Goal: Task Accomplishment & Management: Manage account settings

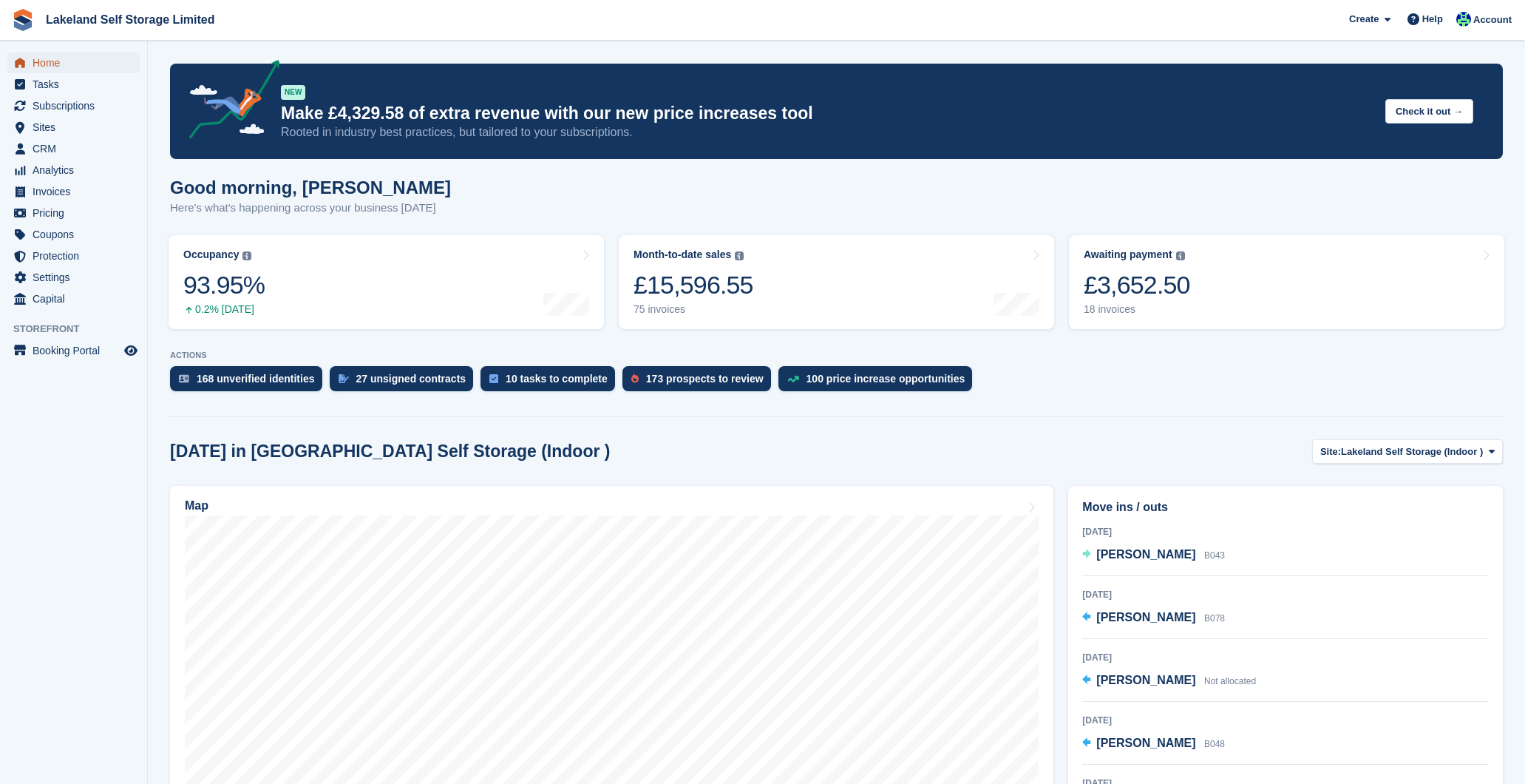
click at [71, 65] on span "Home" at bounding box center [77, 62] width 89 height 20
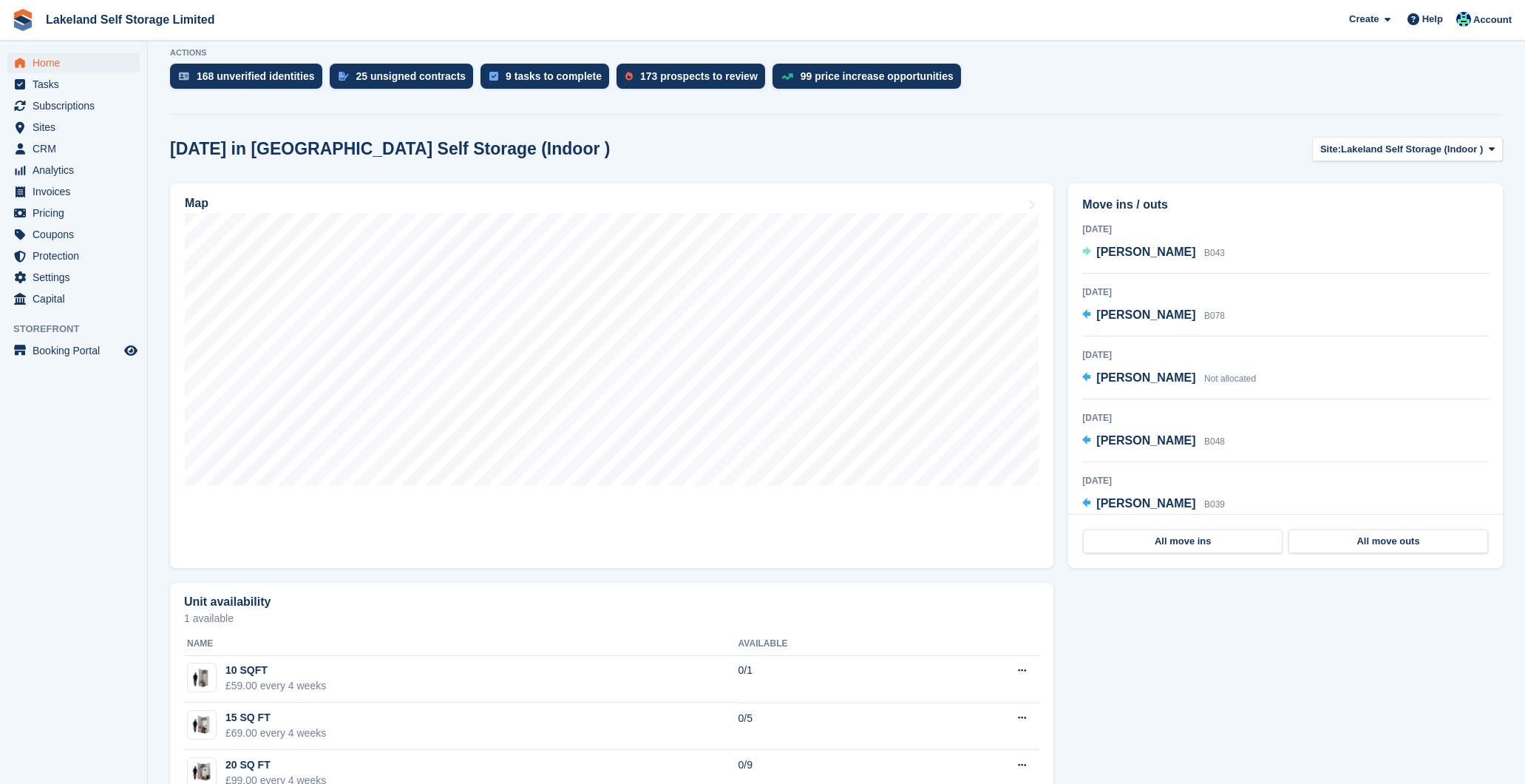
scroll to position [299, 0]
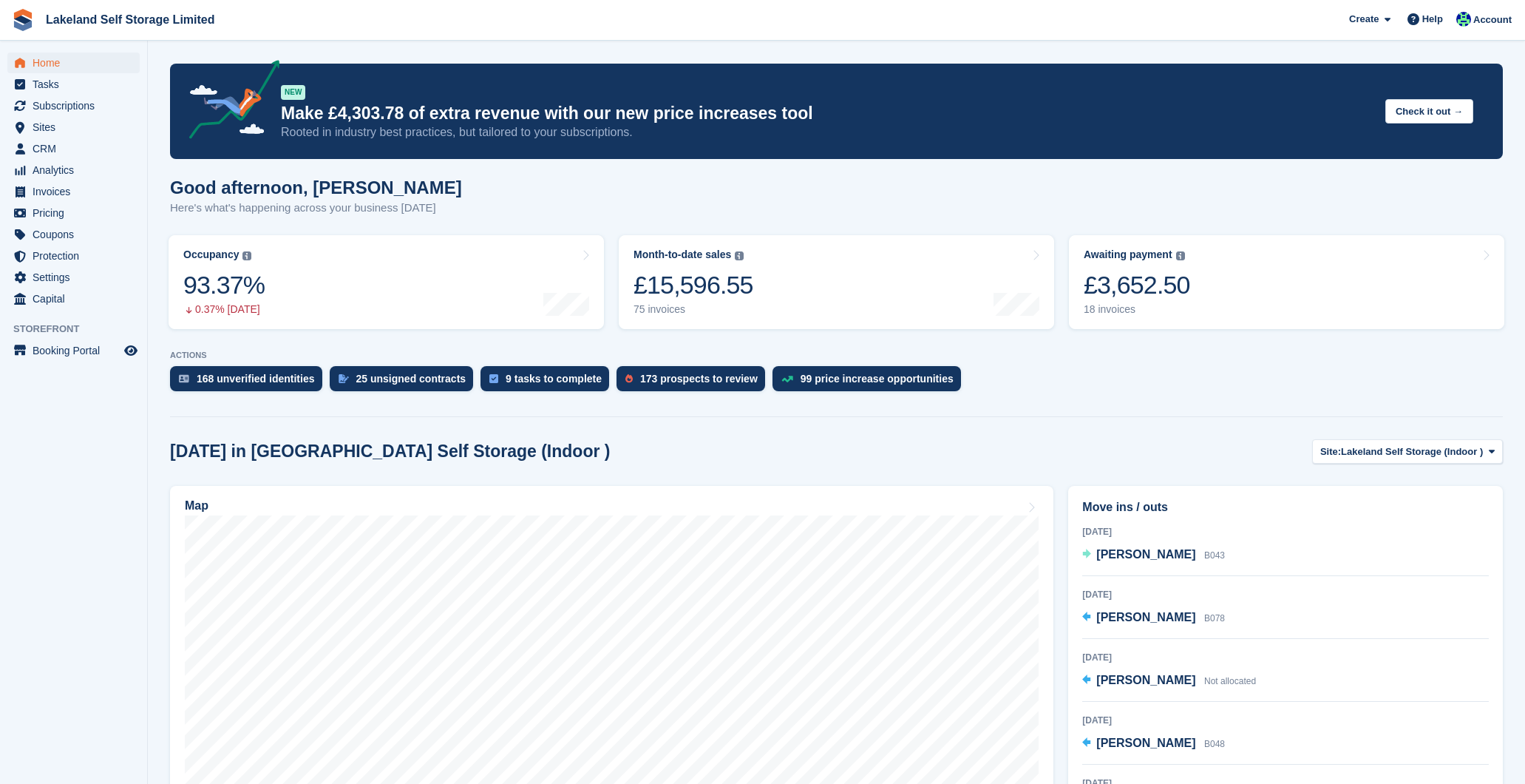
scroll to position [299, 0]
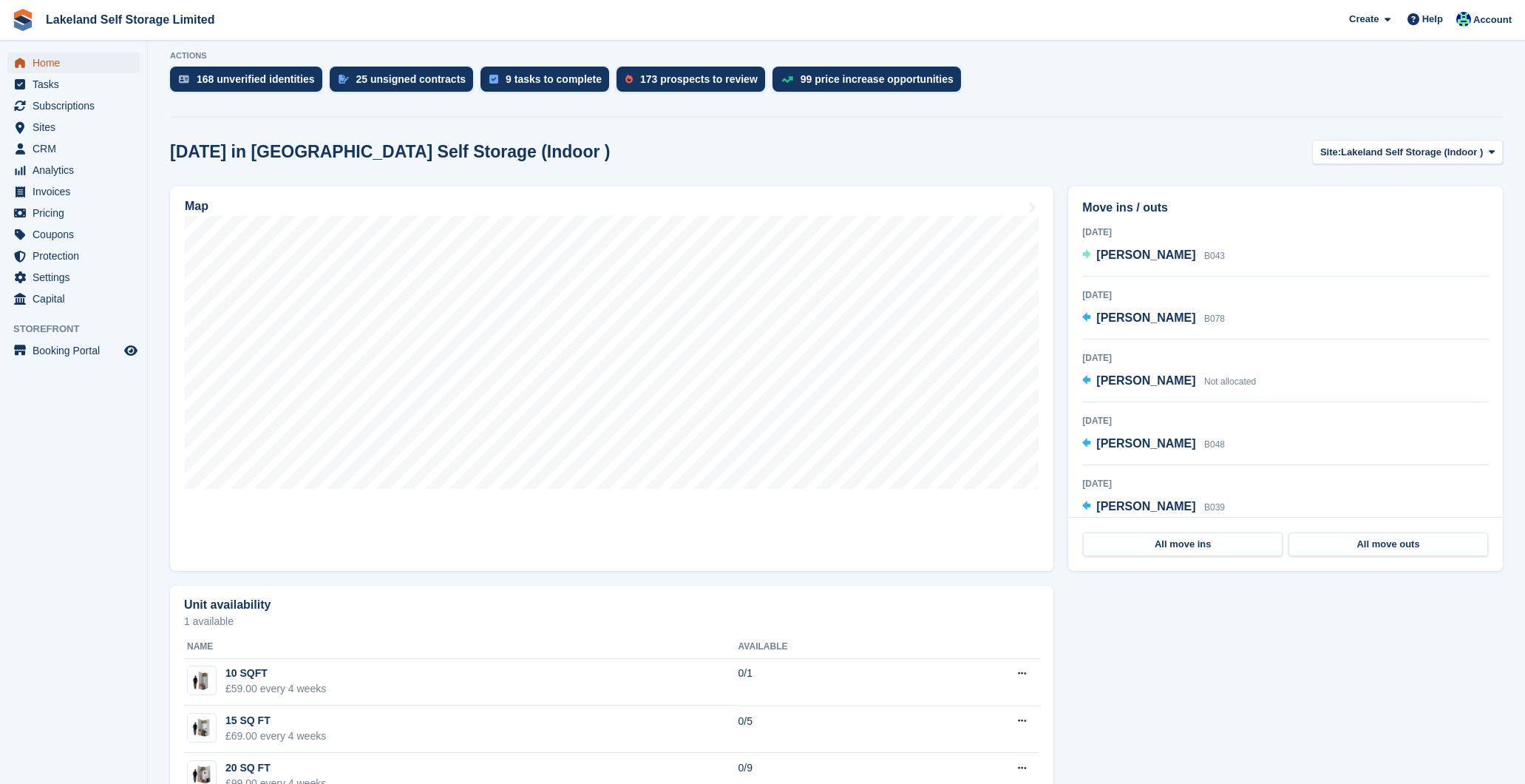
click at [90, 63] on span "Home" at bounding box center [77, 62] width 89 height 20
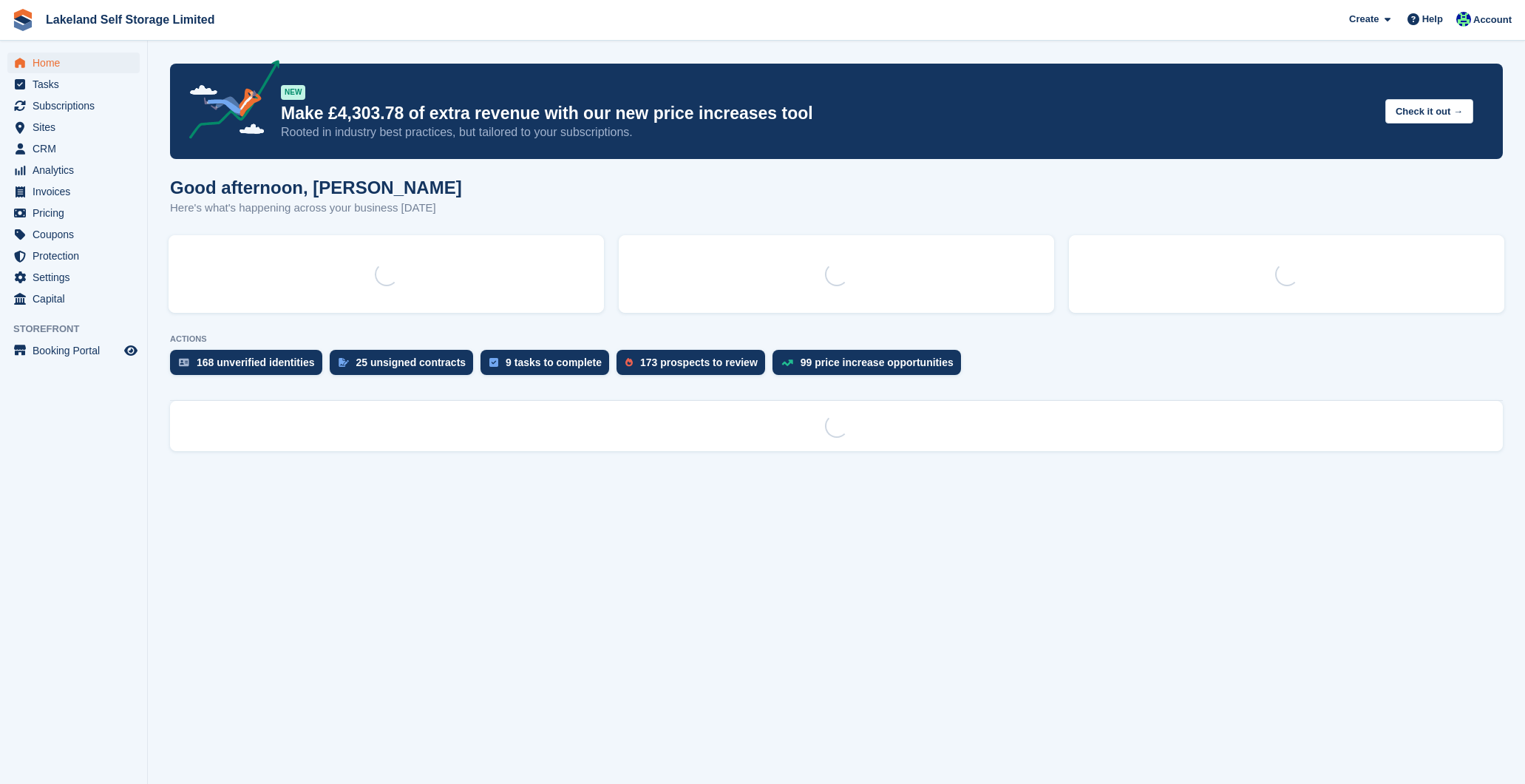
scroll to position [0, 0]
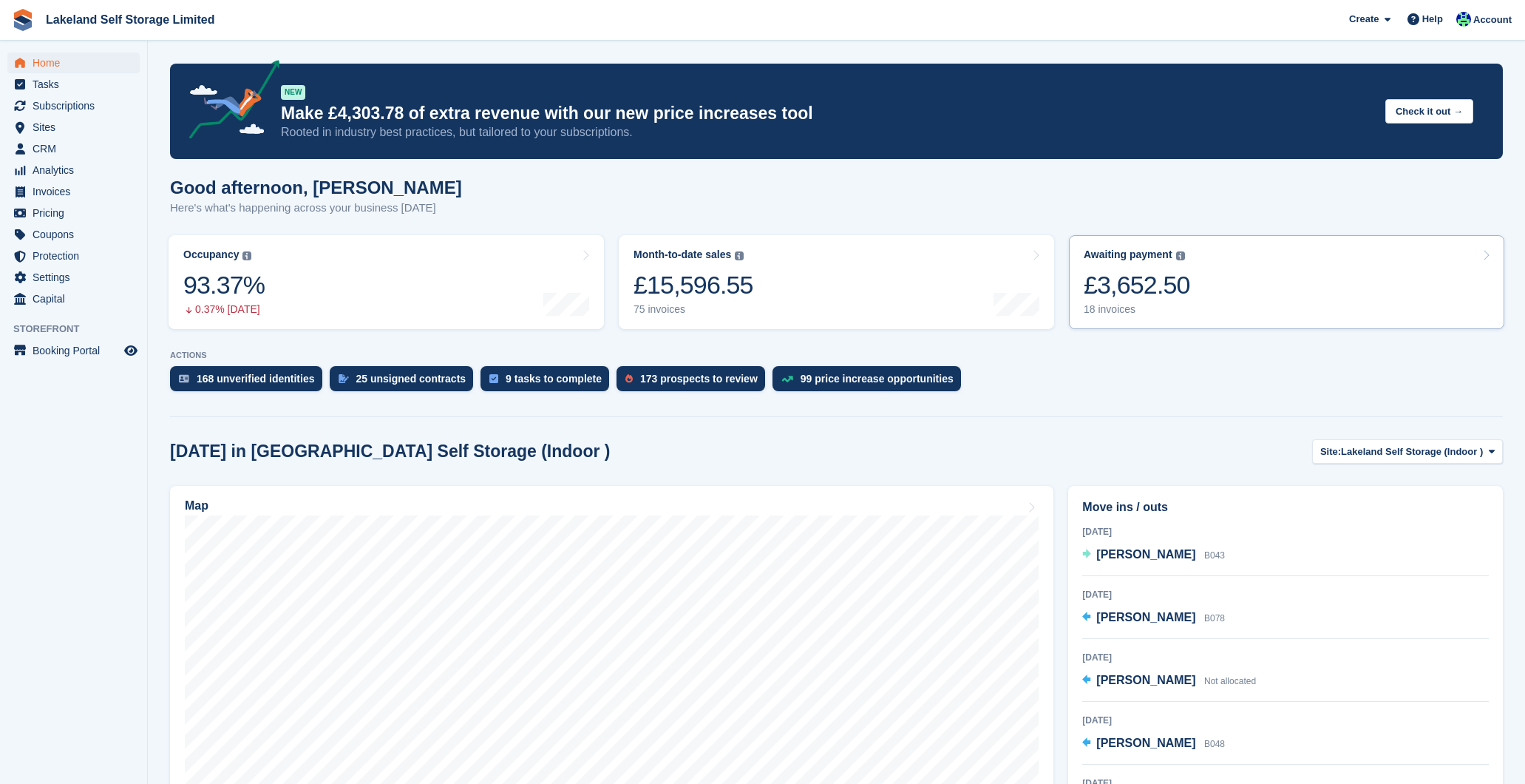
click at [1125, 306] on div "18 invoices" at bounding box center [1137, 310] width 106 height 12
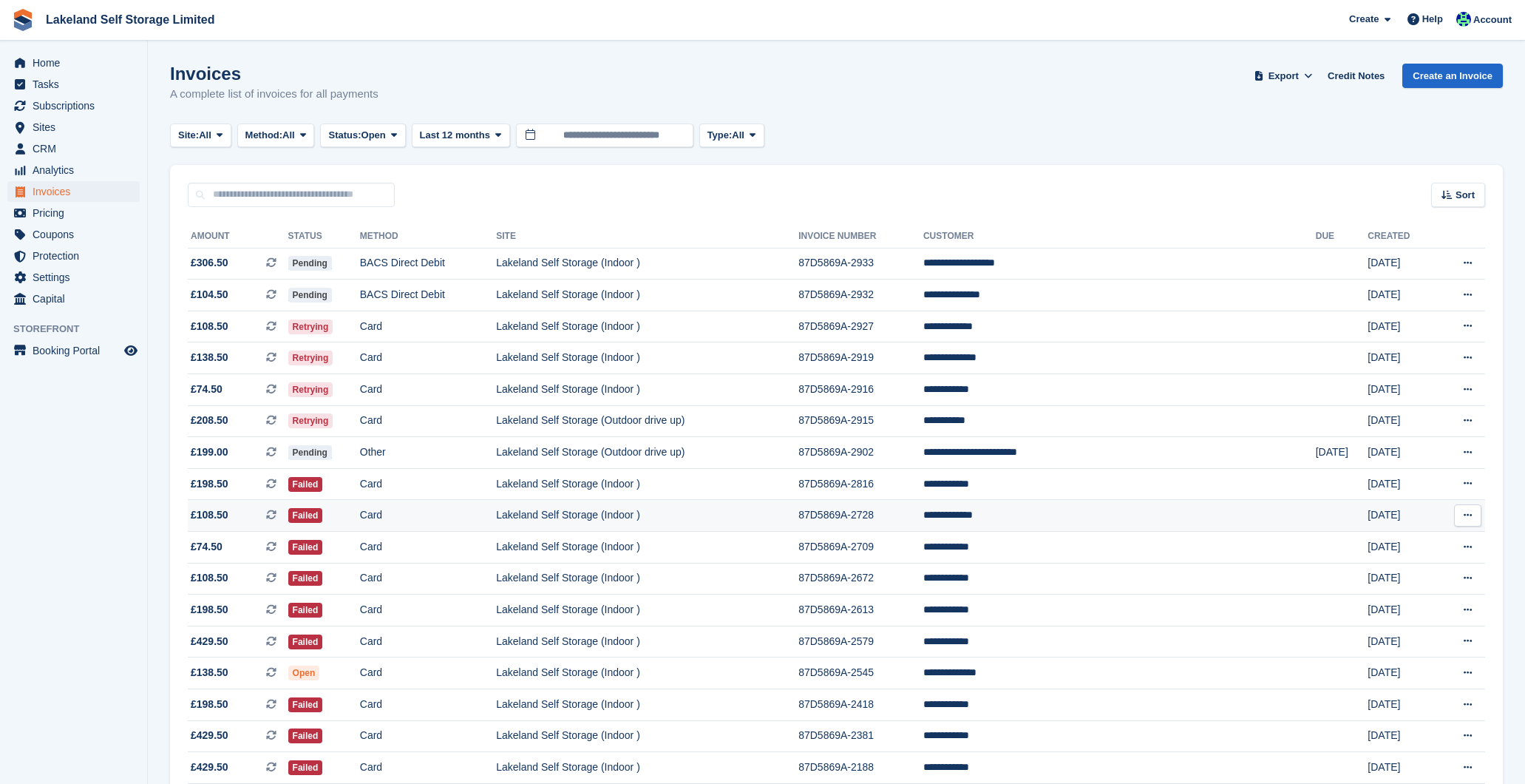
click at [1105, 519] on td "**********" at bounding box center [1120, 516] width 393 height 32
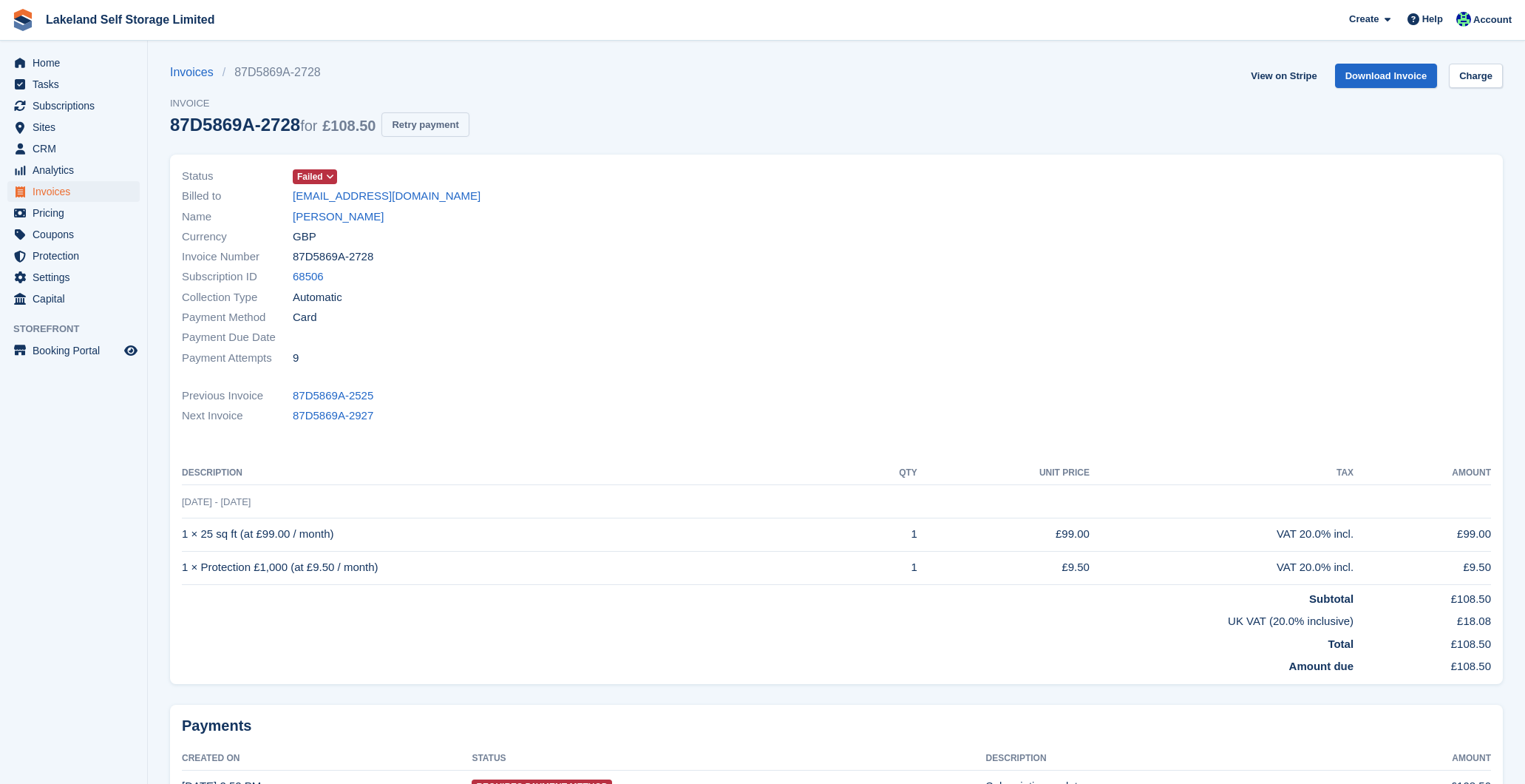
click at [429, 127] on button "Retry payment" at bounding box center [425, 125] width 88 height 25
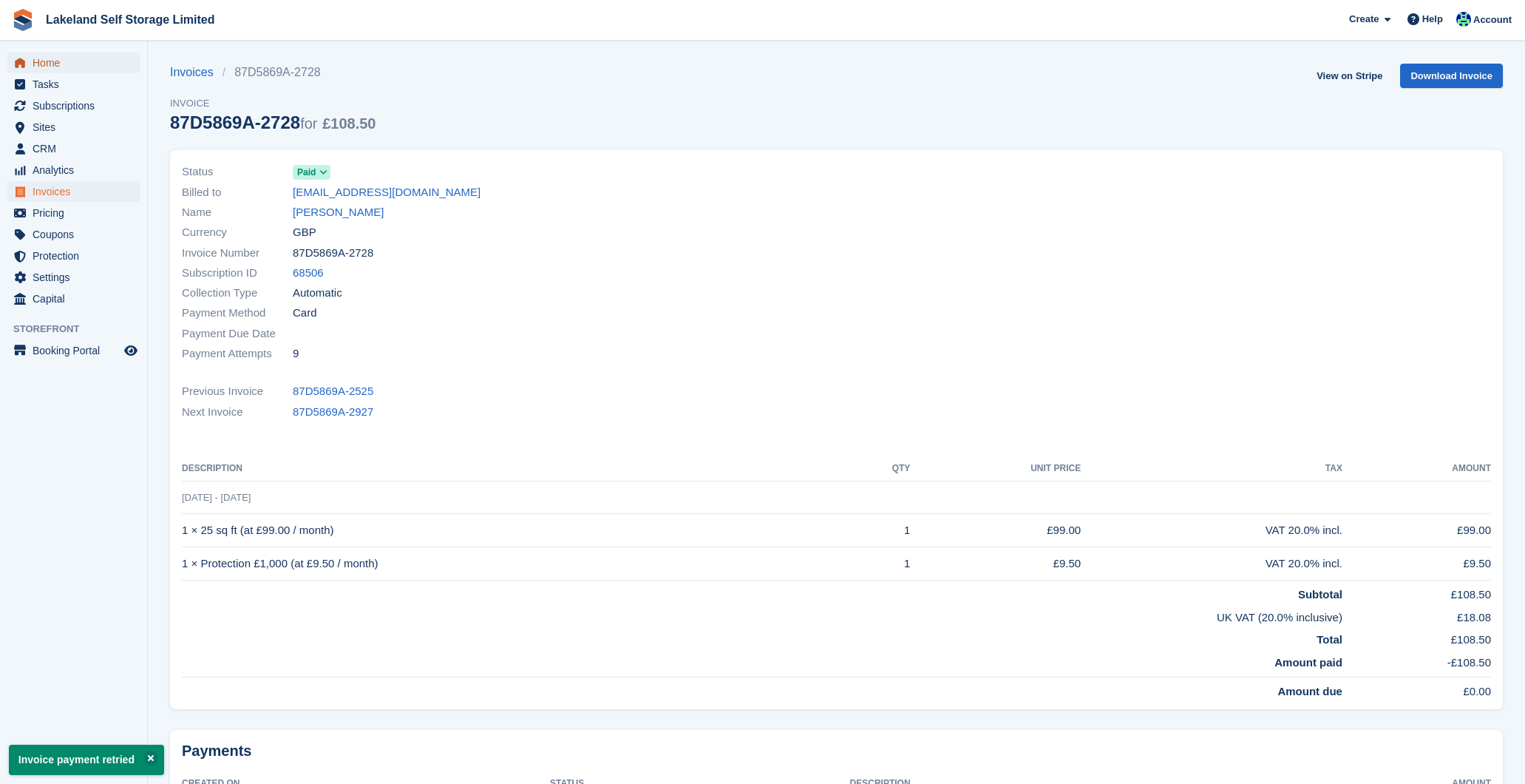
click at [65, 65] on span "Home" at bounding box center [77, 62] width 89 height 20
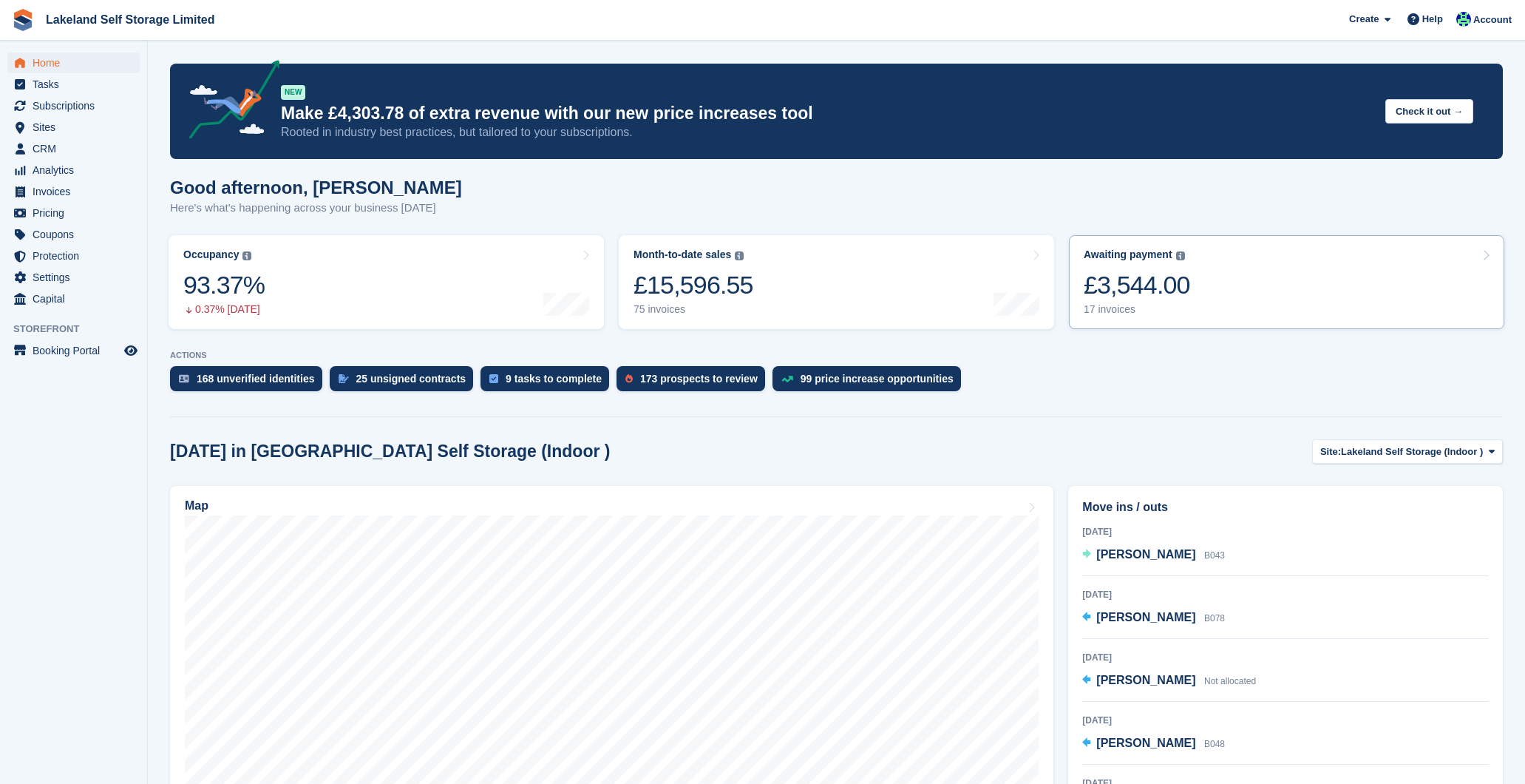
click at [1109, 305] on div "17 invoices" at bounding box center [1137, 310] width 106 height 12
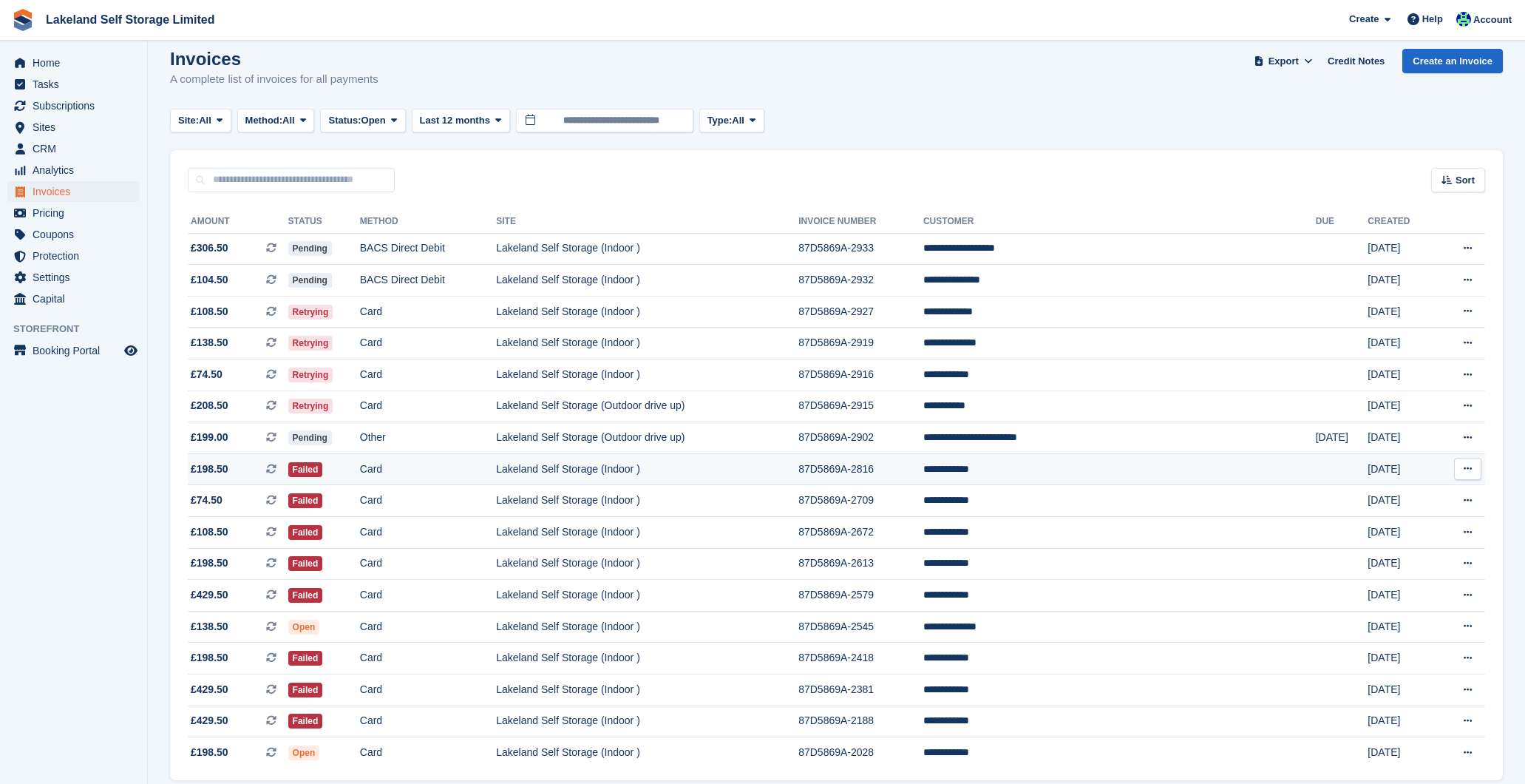
scroll to position [16, 0]
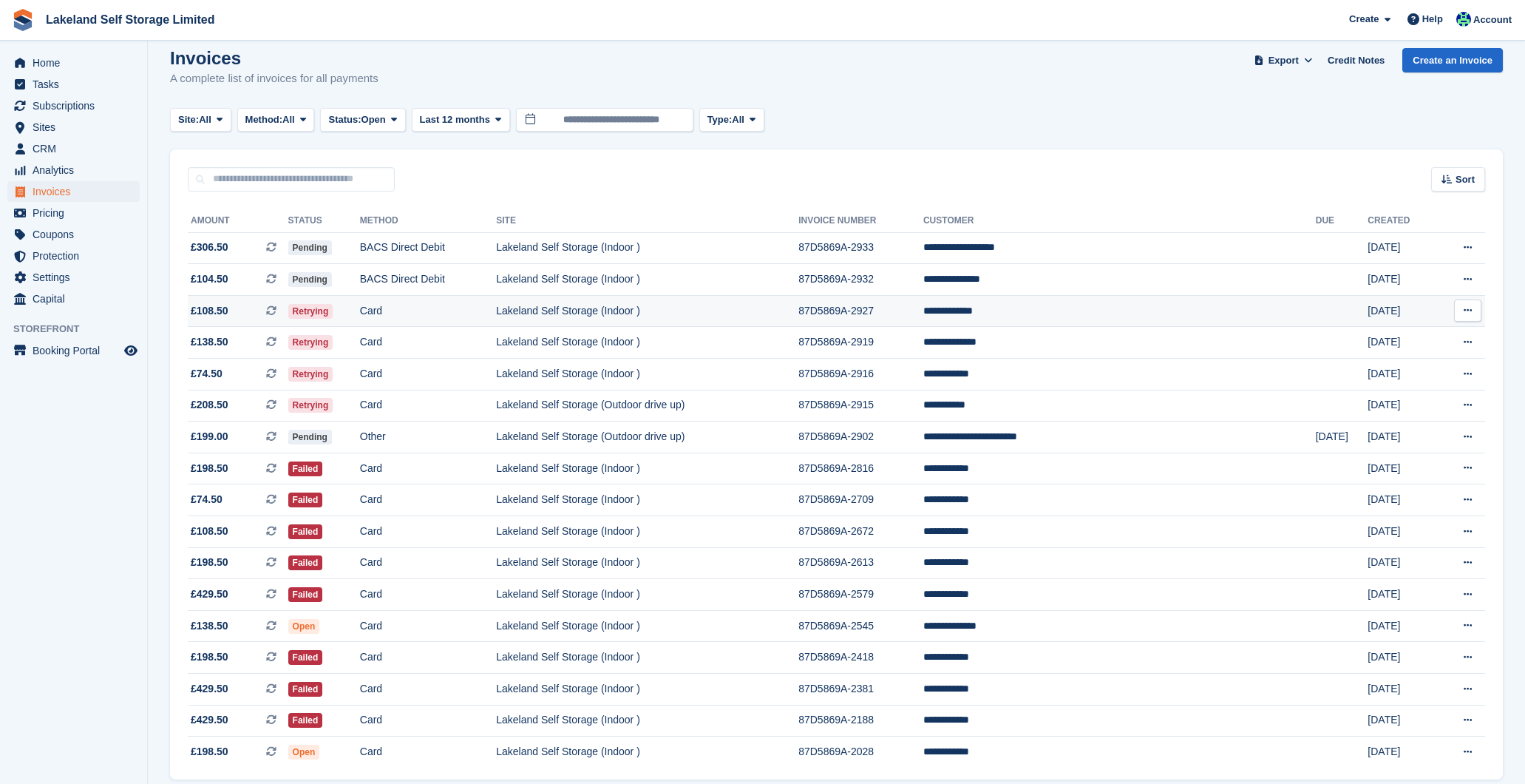
click at [1195, 319] on td "**********" at bounding box center [1120, 311] width 393 height 32
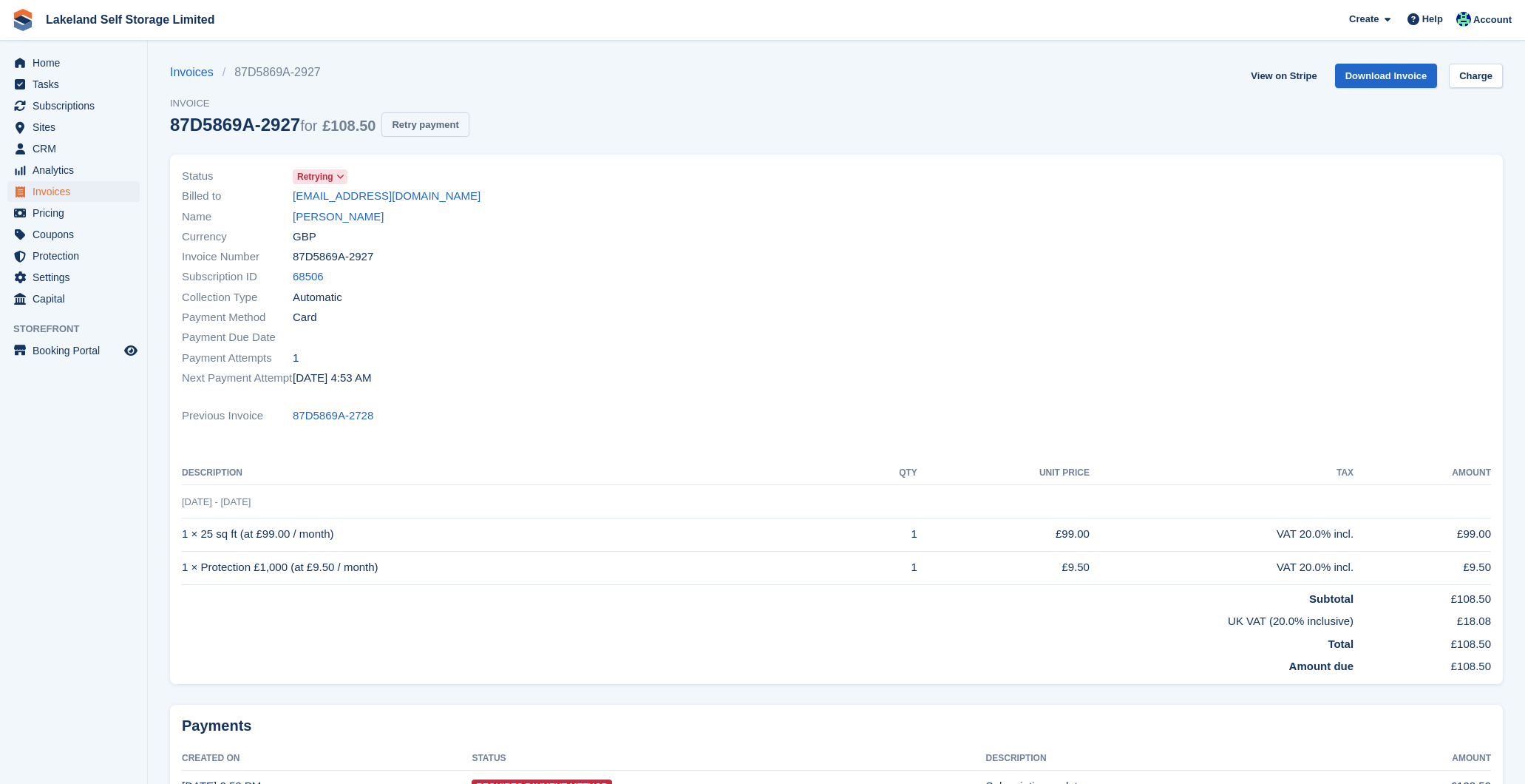
click at [452, 128] on button "Retry payment" at bounding box center [425, 125] width 88 height 25
click at [435, 128] on button "Retry payment" at bounding box center [425, 125] width 88 height 25
click at [460, 127] on button "Retry payment" at bounding box center [425, 125] width 88 height 25
click at [46, 58] on span "Home" at bounding box center [77, 62] width 89 height 20
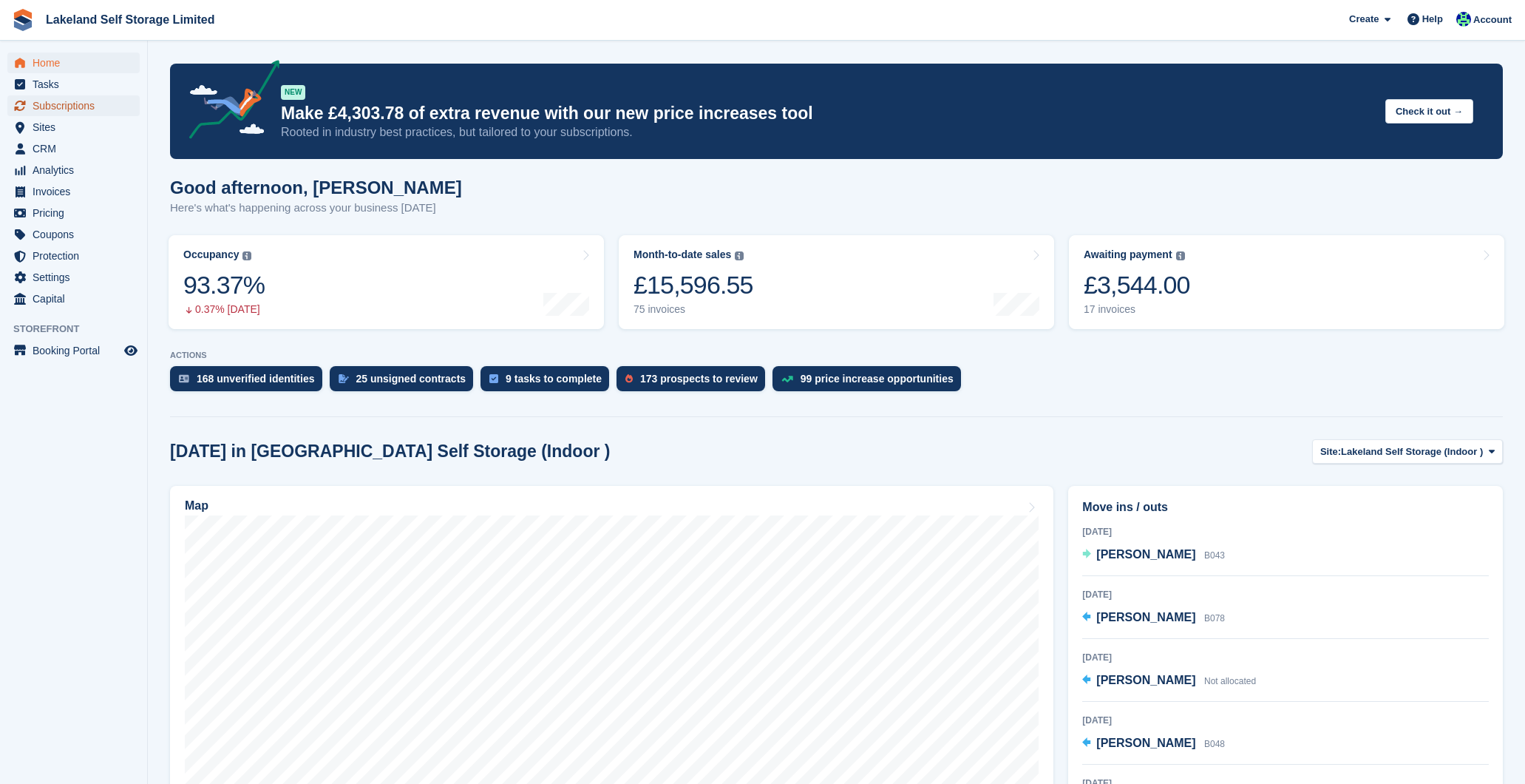
click at [75, 103] on span "Subscriptions" at bounding box center [77, 105] width 89 height 20
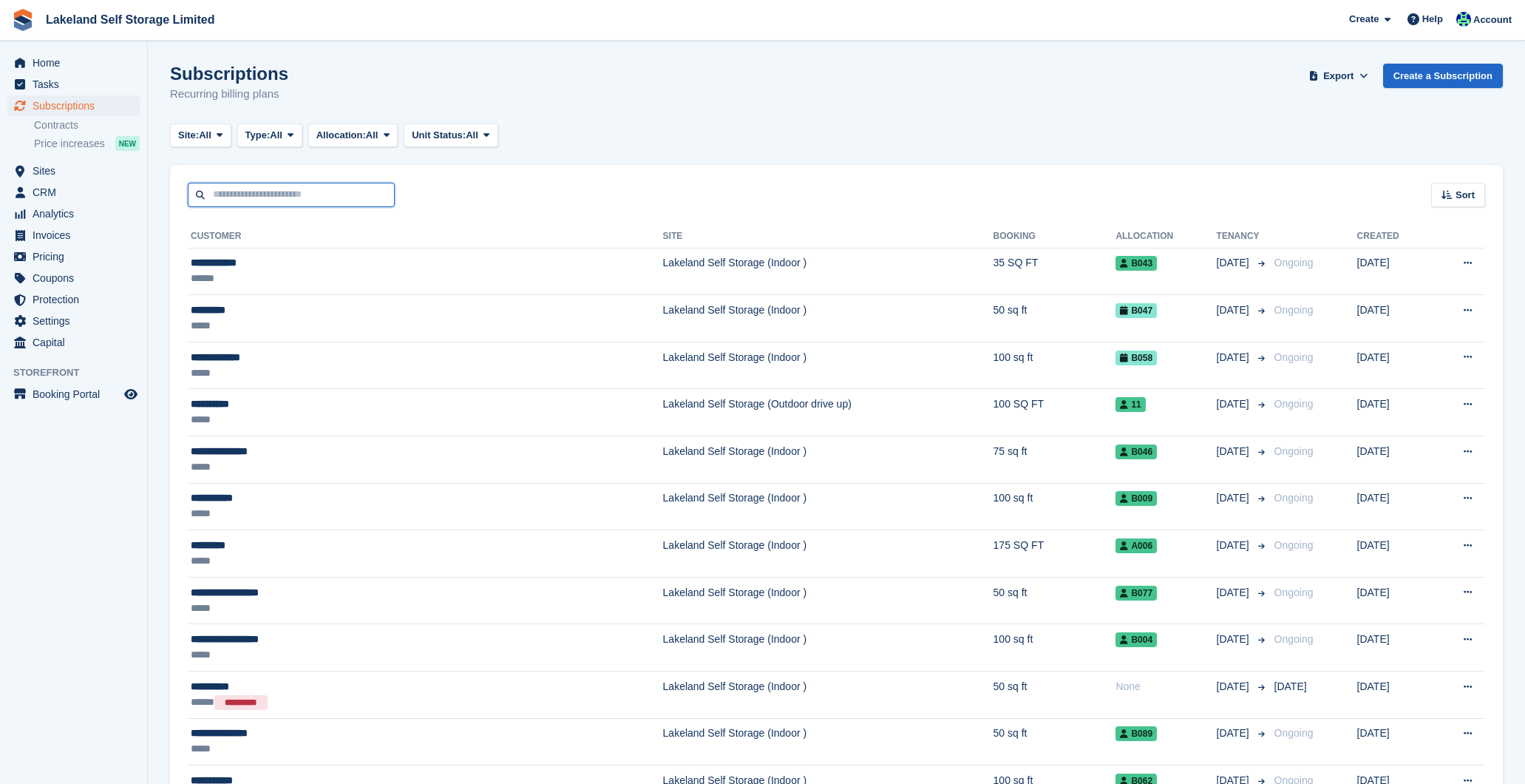
click at [347, 191] on input "text" at bounding box center [291, 195] width 207 height 25
type input "****"
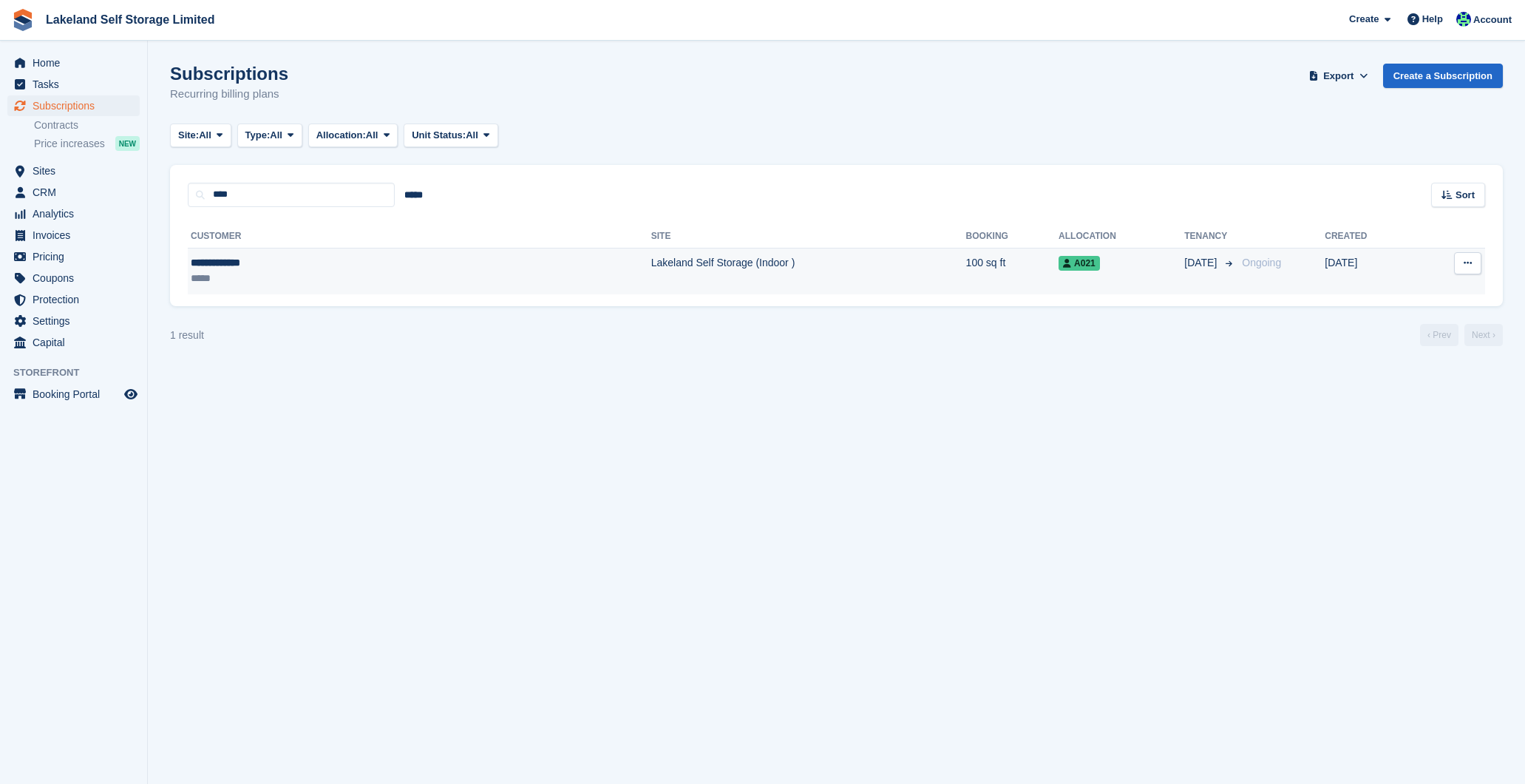
click at [687, 280] on td "Lakeland Self Storage (Indoor )" at bounding box center [809, 271] width 315 height 47
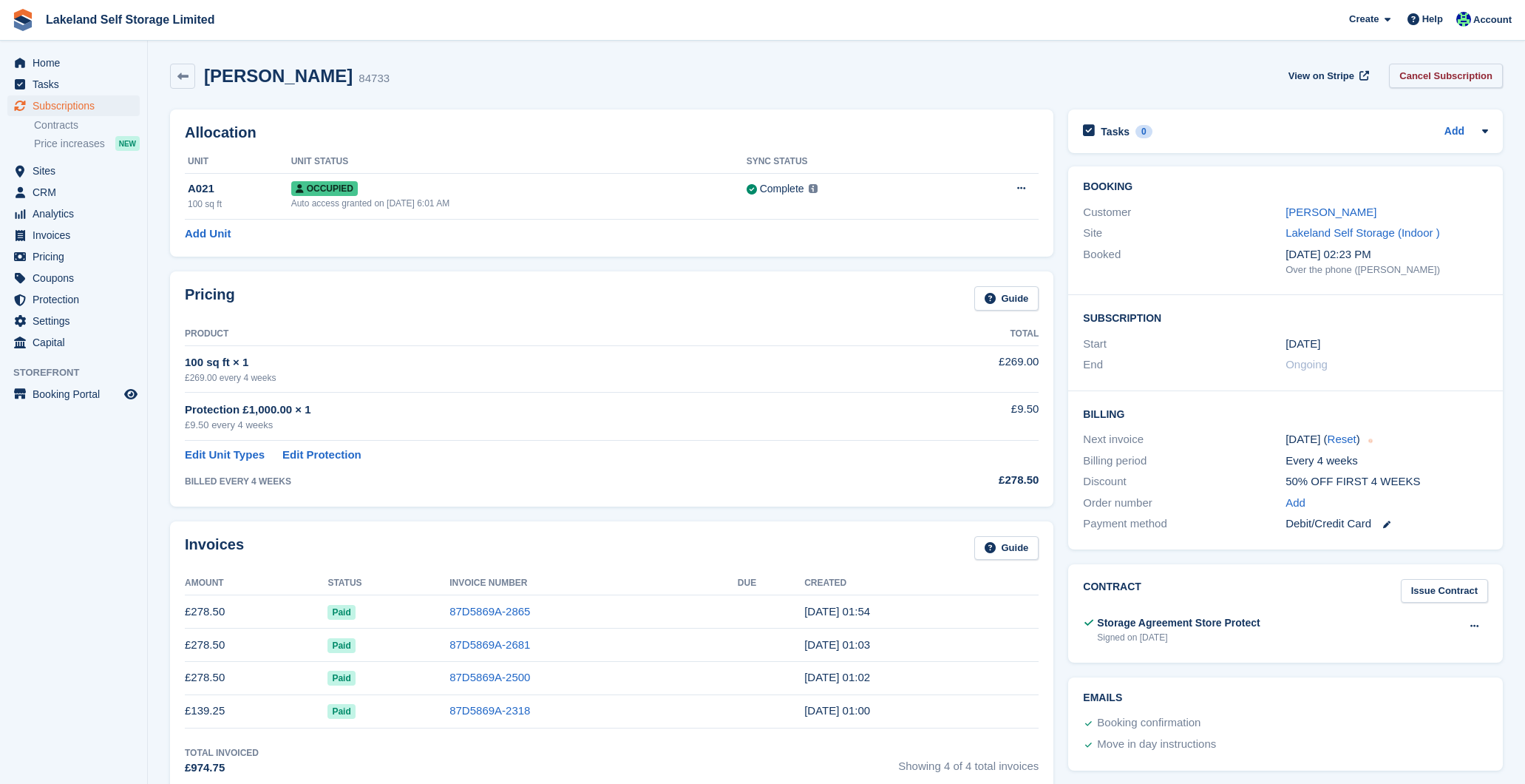
click at [1460, 73] on link "Cancel Subscription" at bounding box center [1446, 76] width 114 height 25
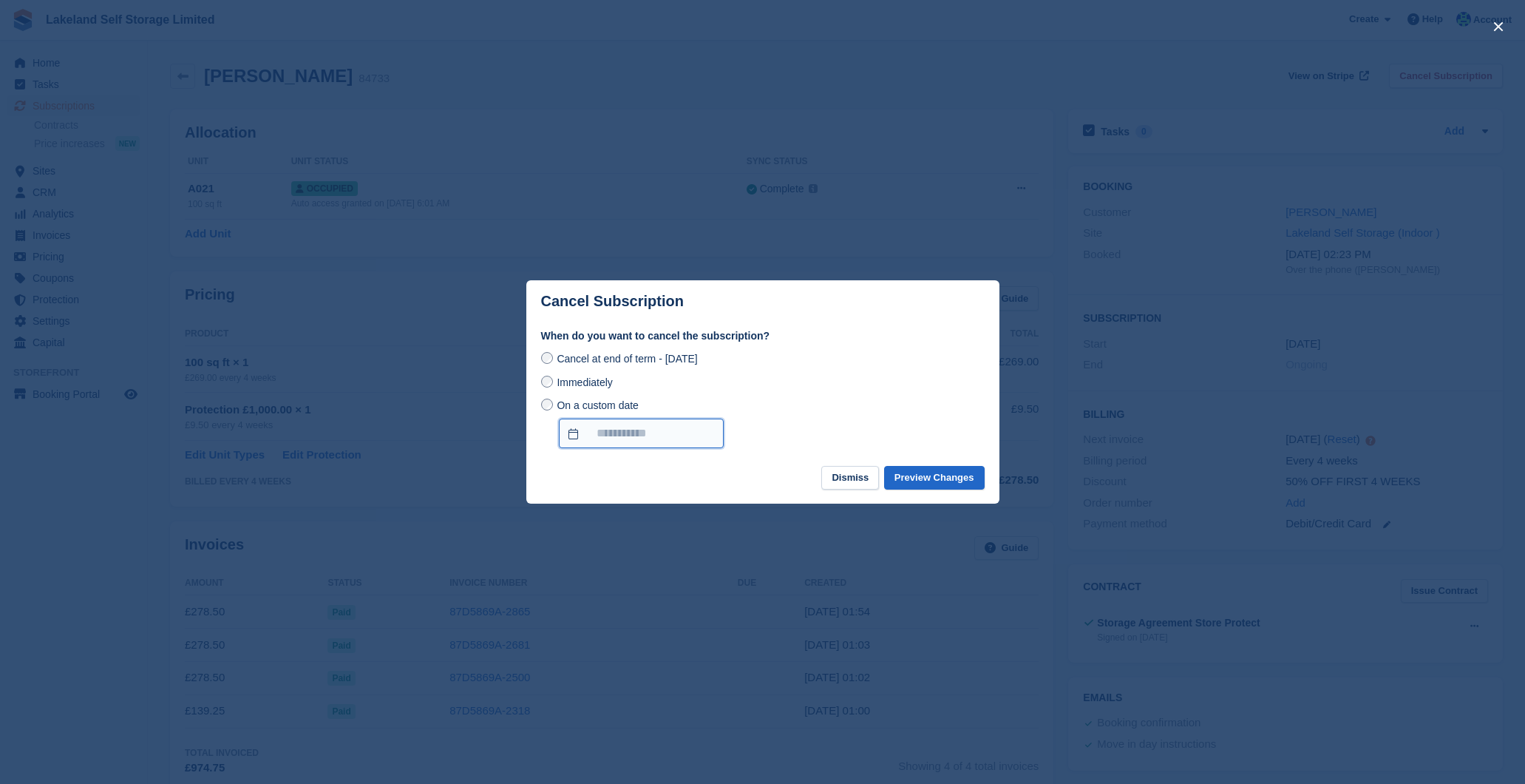
click at [606, 431] on input "On a custom date" at bounding box center [642, 433] width 165 height 29
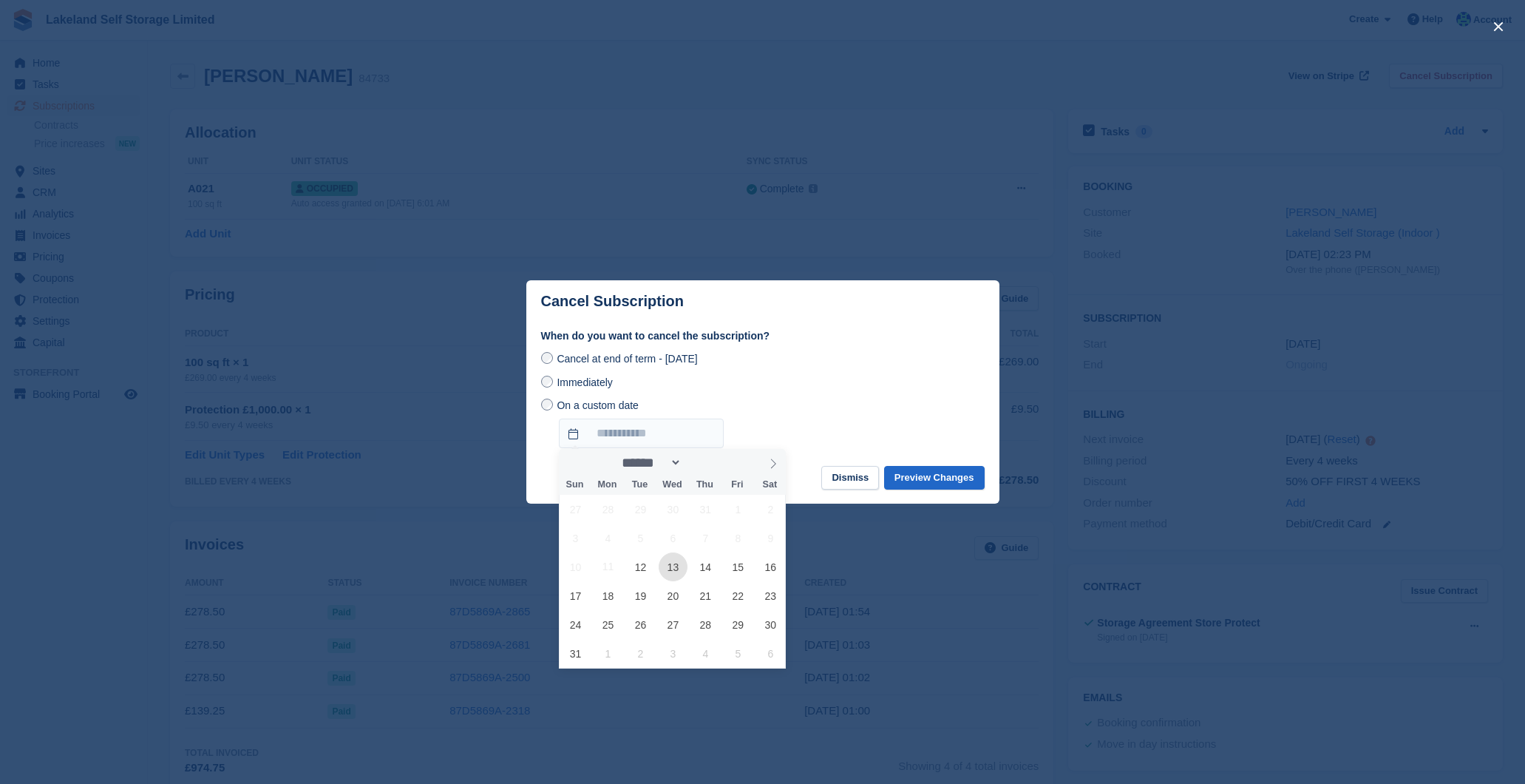
click at [672, 565] on span "13" at bounding box center [673, 566] width 29 height 29
type input "**********"
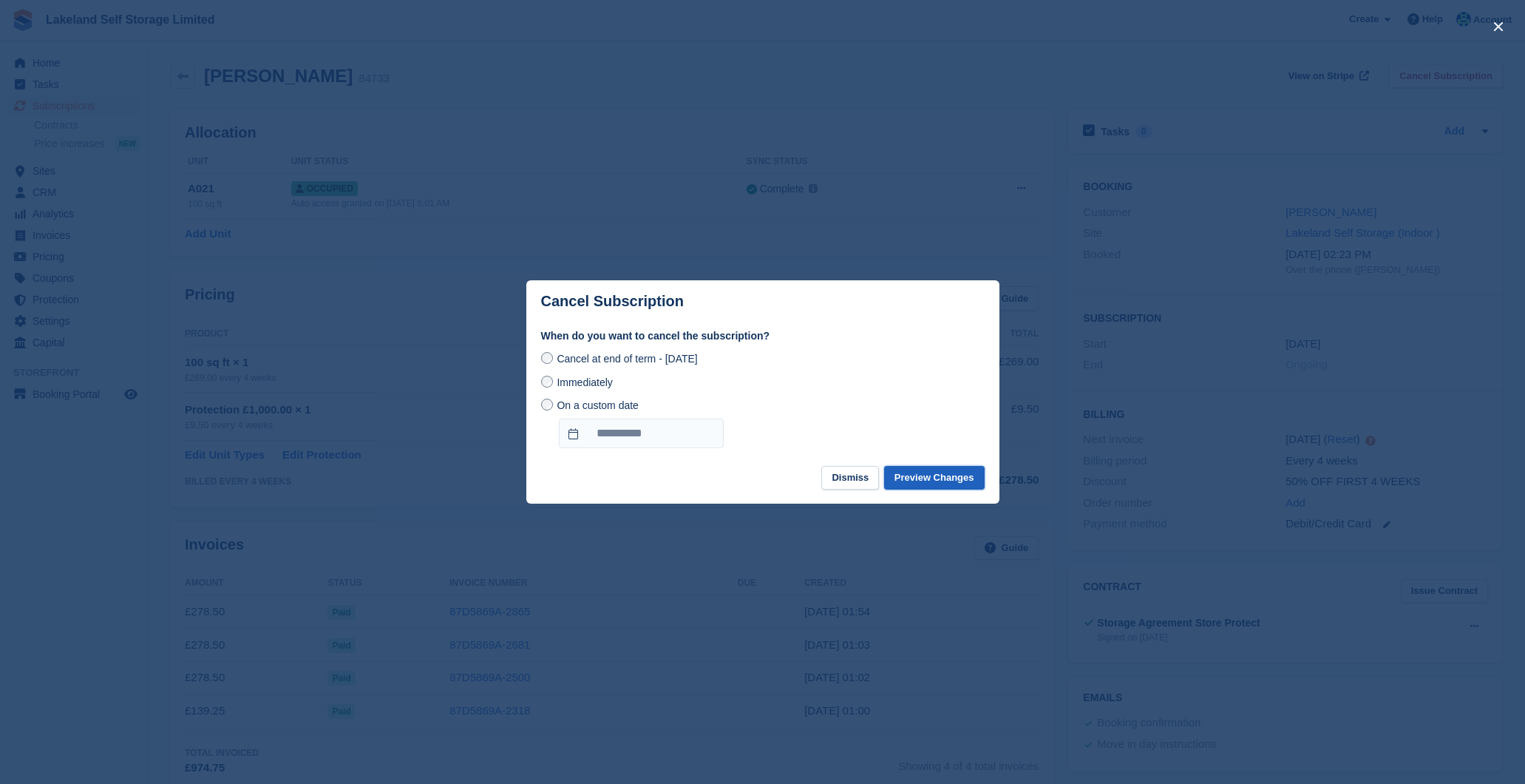
click at [918, 480] on button "Preview Changes" at bounding box center [935, 478] width 101 height 25
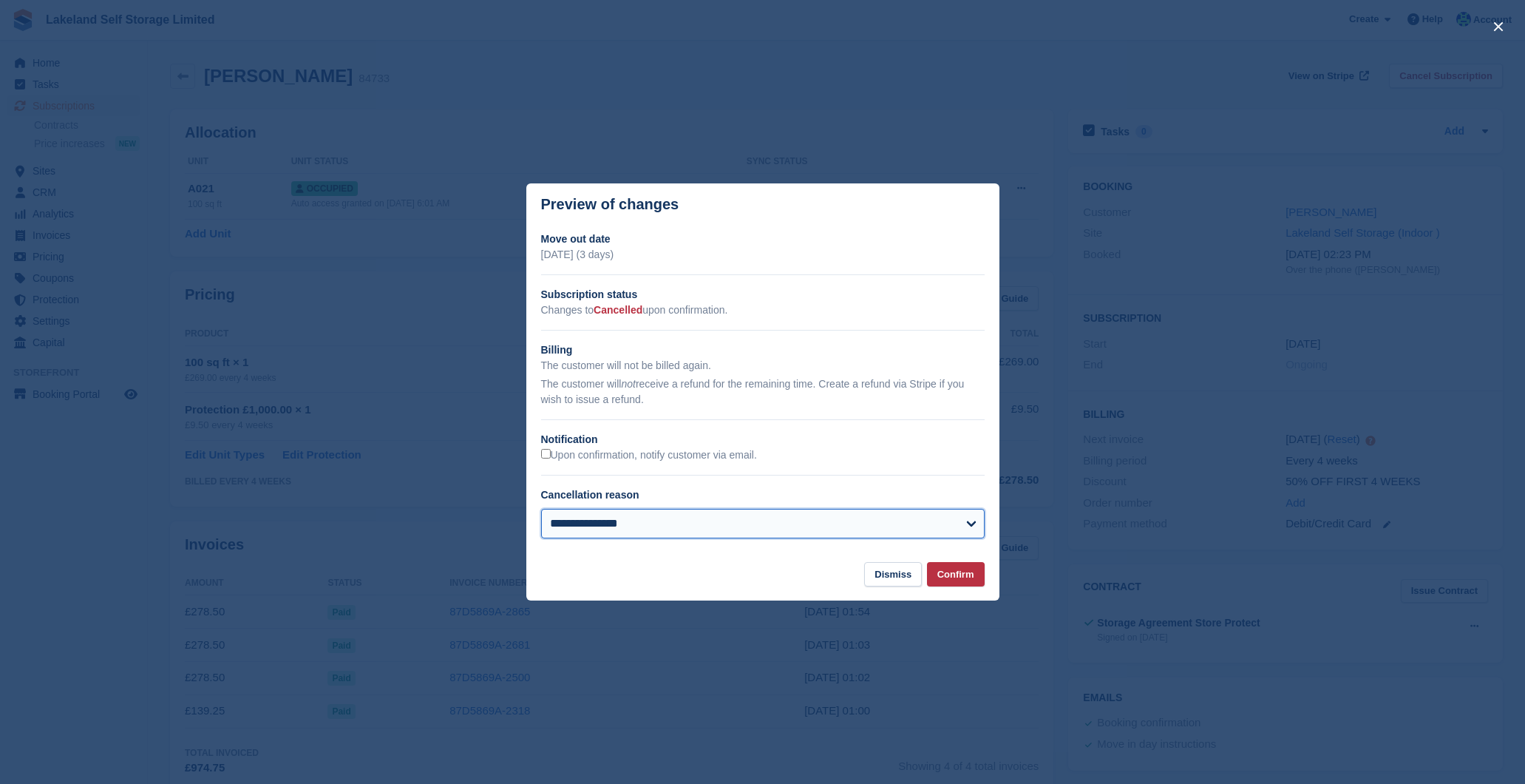
click at [893, 526] on select "**********" at bounding box center [762, 523] width 443 height 29
select select "**********"
click at [959, 573] on button "Confirm" at bounding box center [956, 574] width 58 height 25
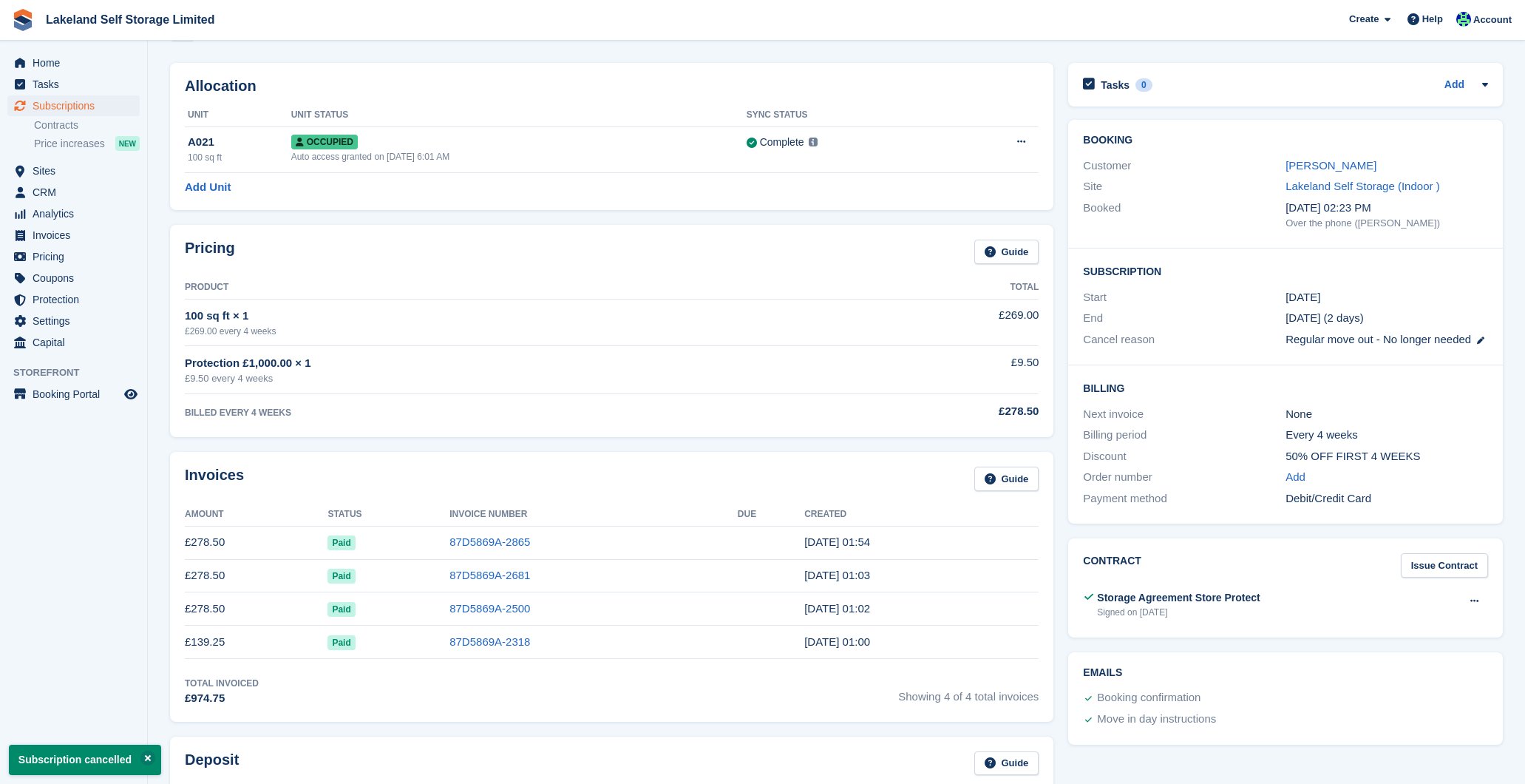
scroll to position [49, 0]
click at [69, 65] on span "Home" at bounding box center [77, 62] width 89 height 20
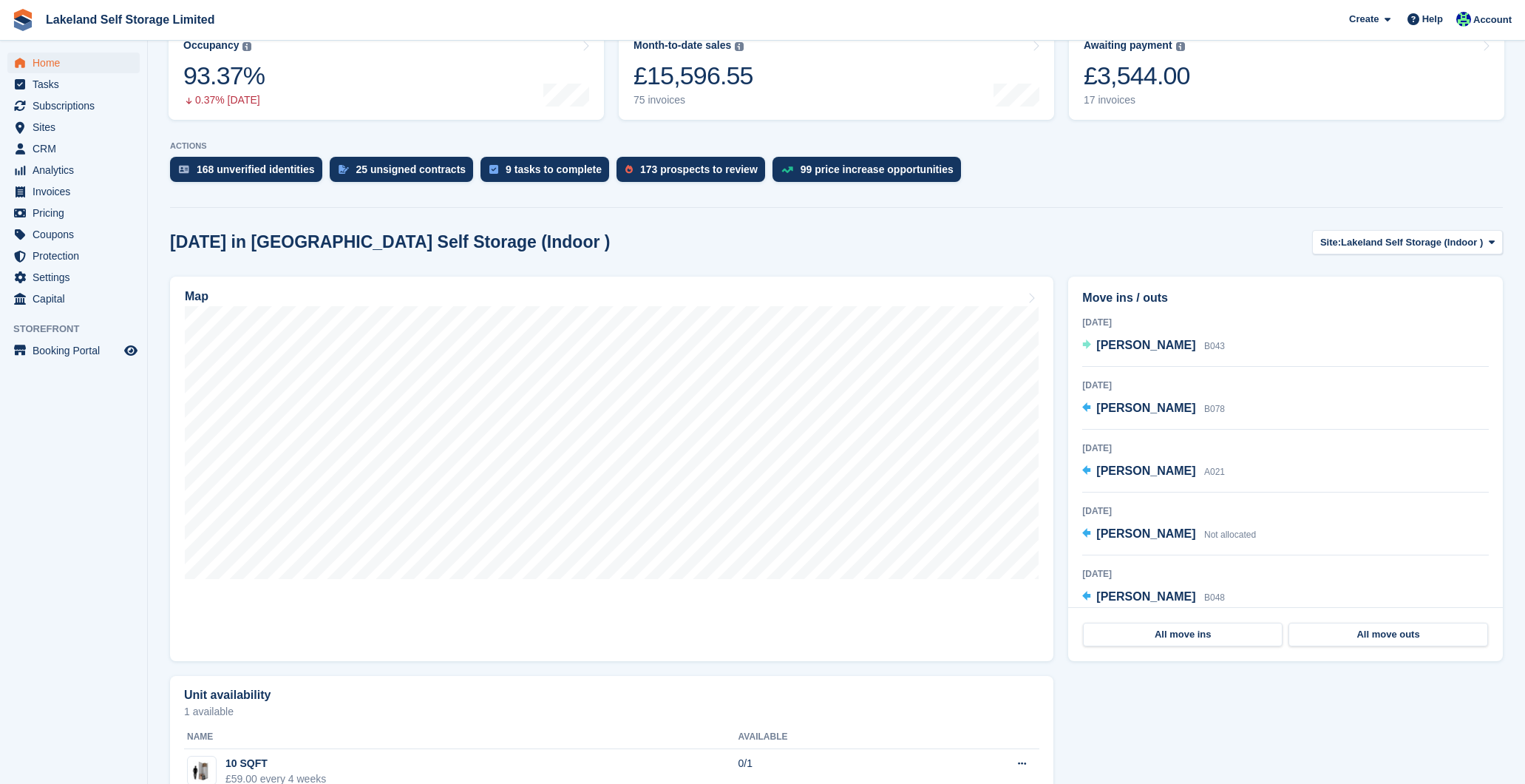
scroll to position [211, 0]
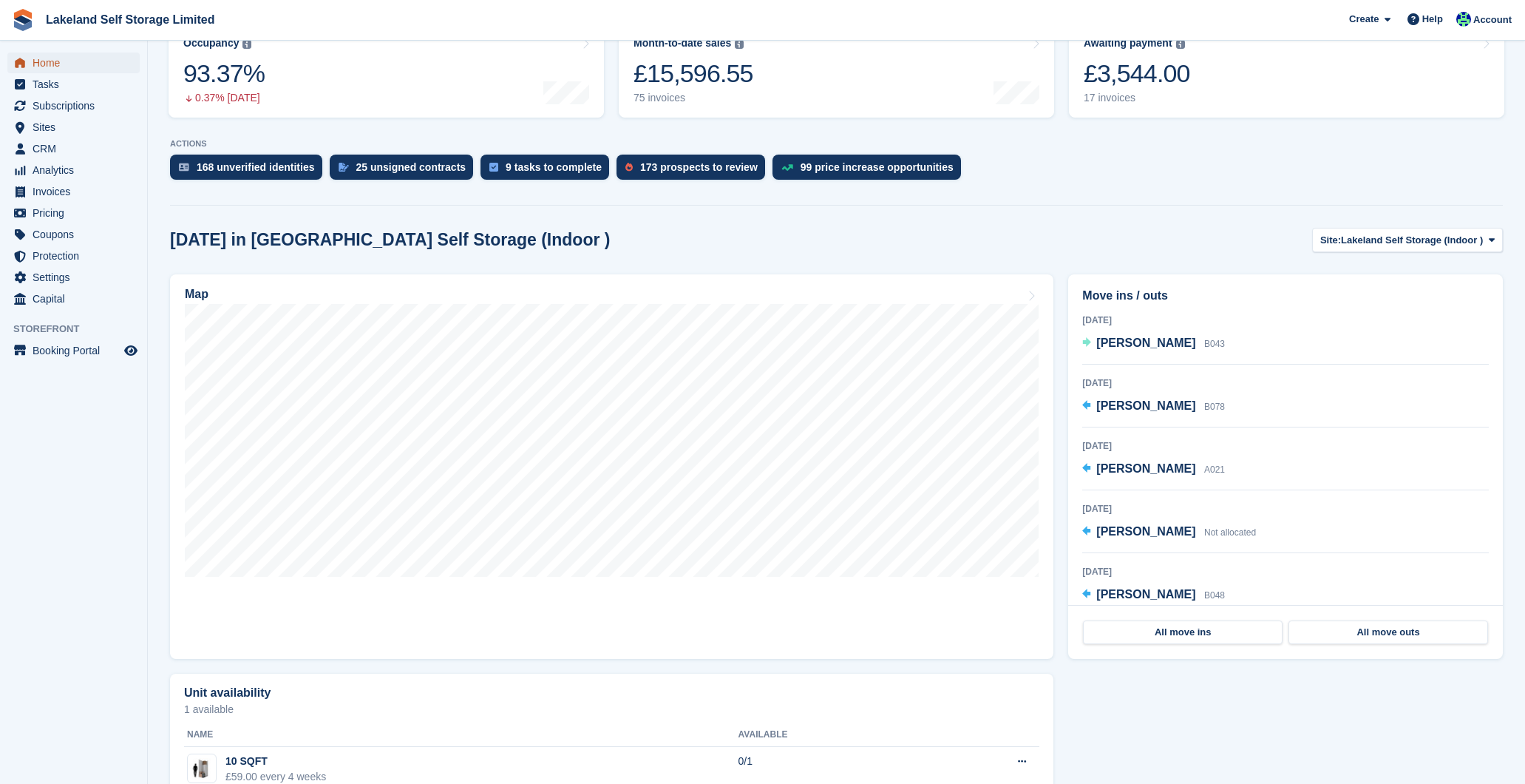
click at [51, 59] on span "Home" at bounding box center [77, 62] width 89 height 20
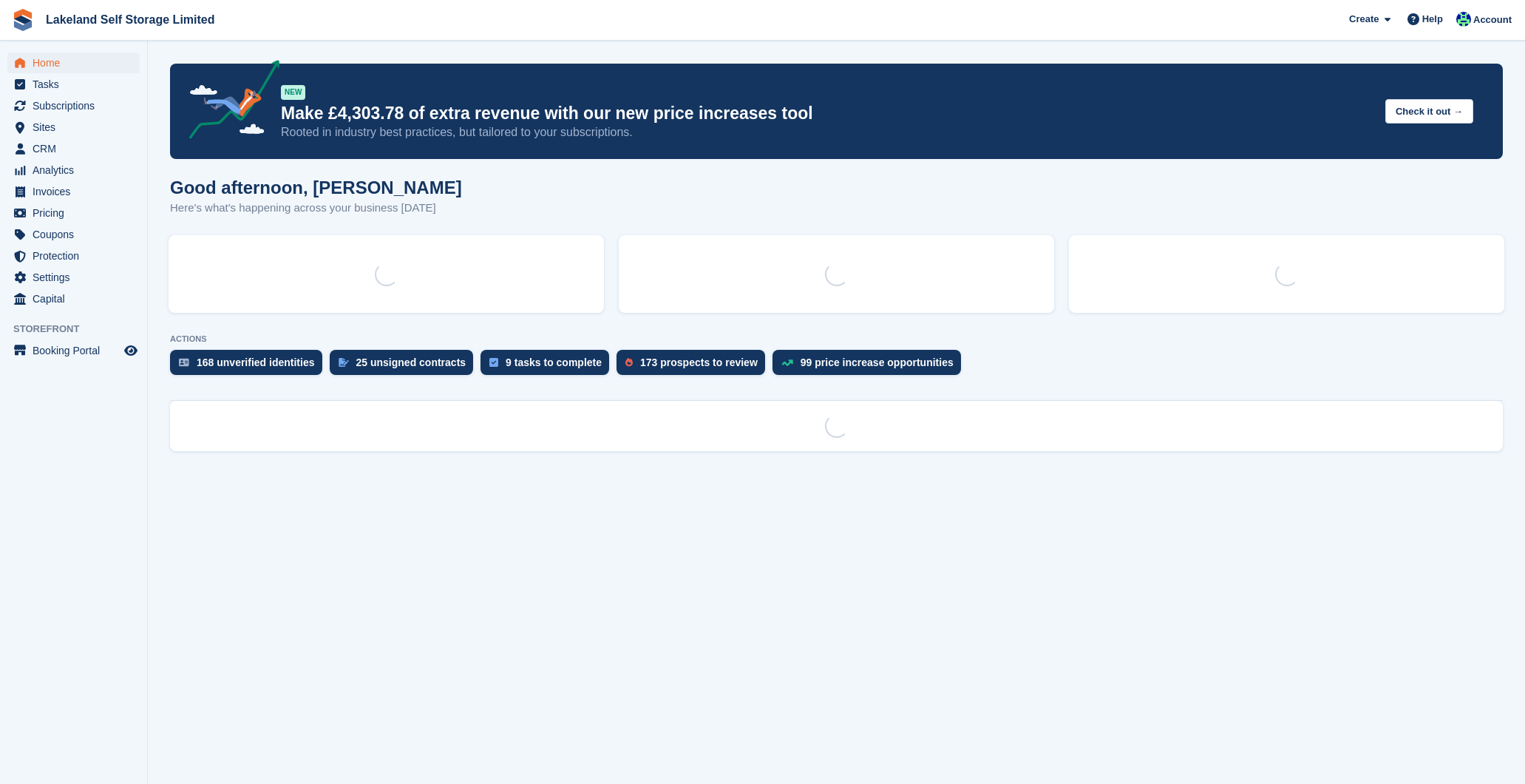
scroll to position [0, 0]
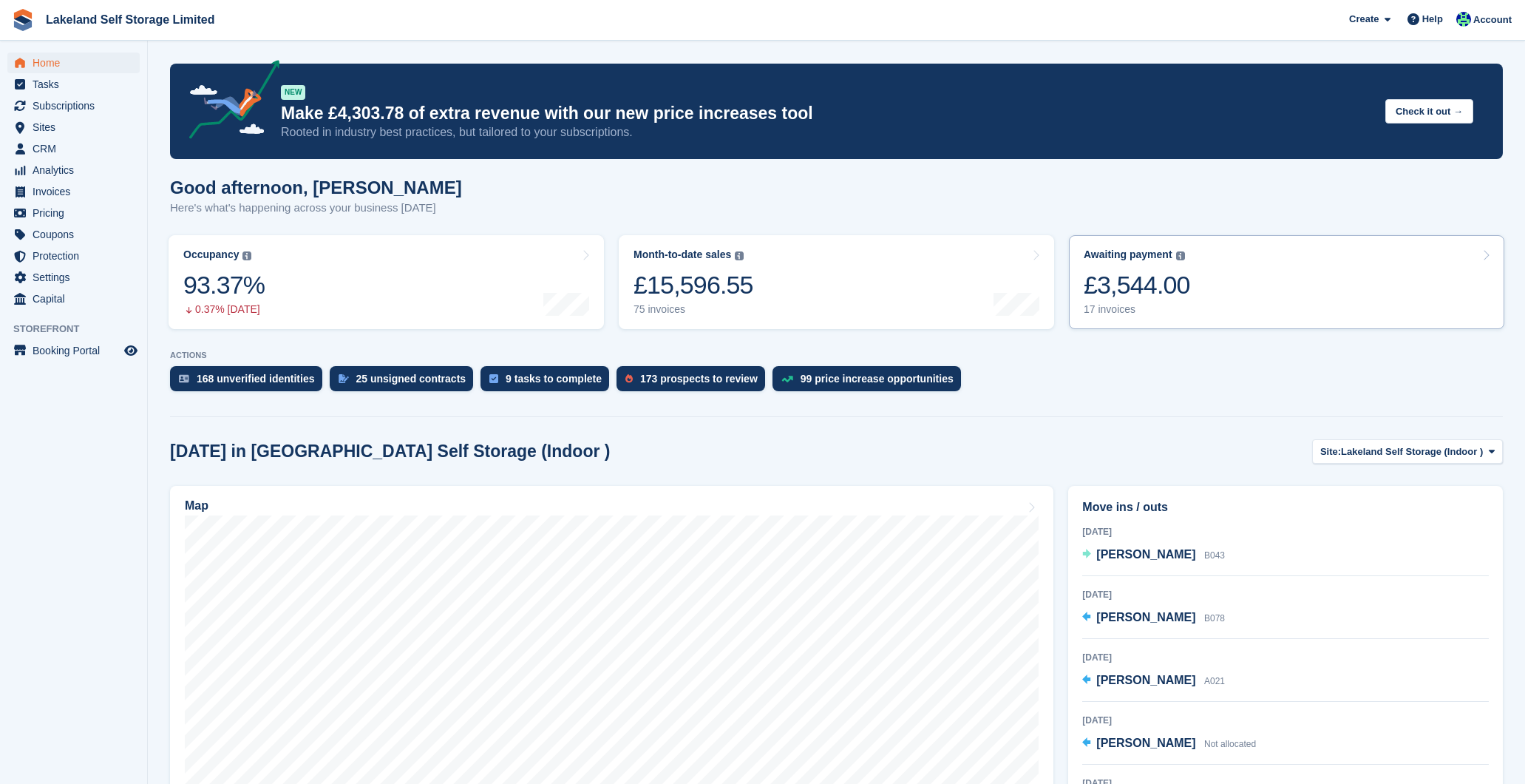
click at [1105, 306] on div "17 invoices" at bounding box center [1137, 310] width 106 height 12
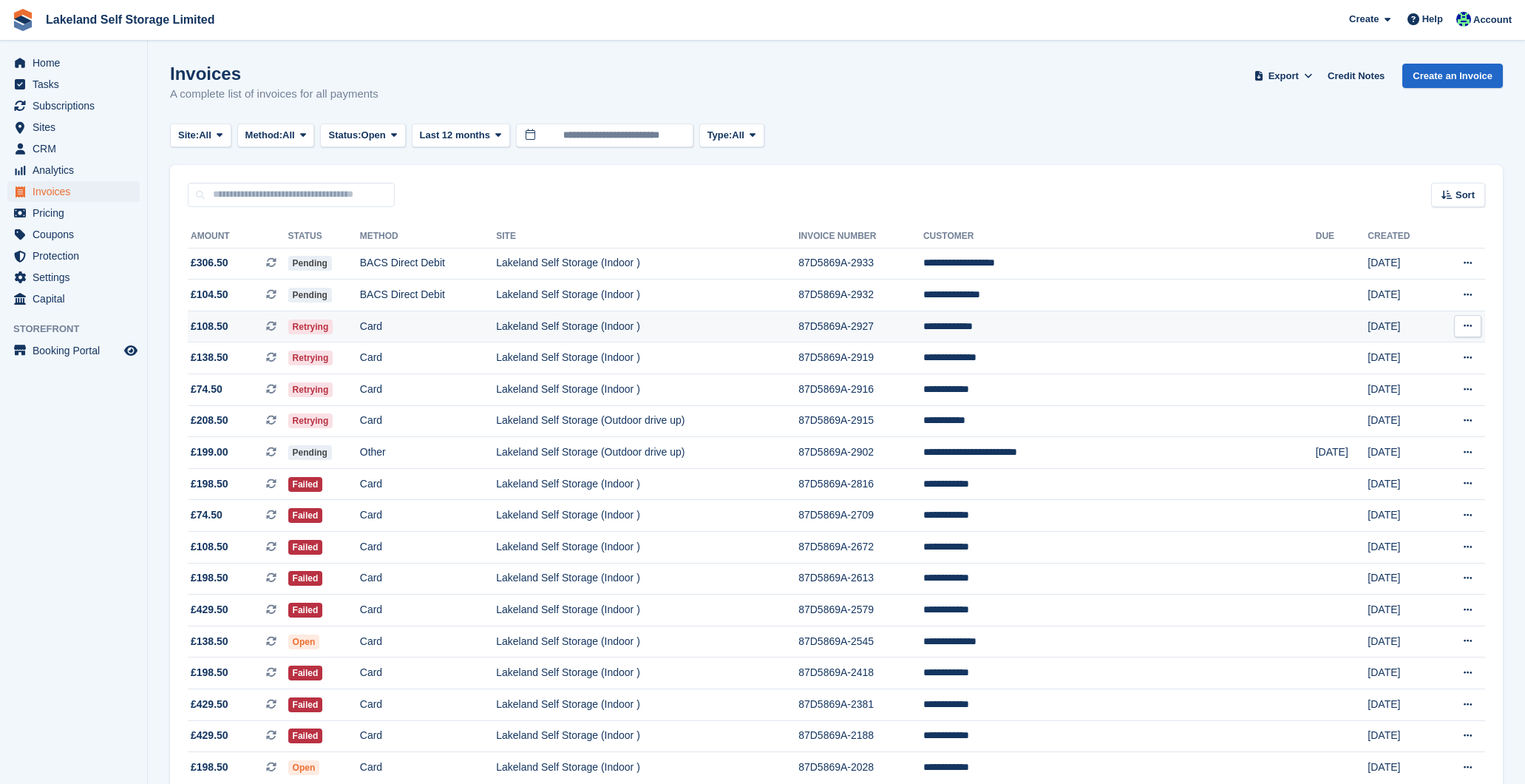
click at [1144, 332] on td "**********" at bounding box center [1120, 327] width 393 height 32
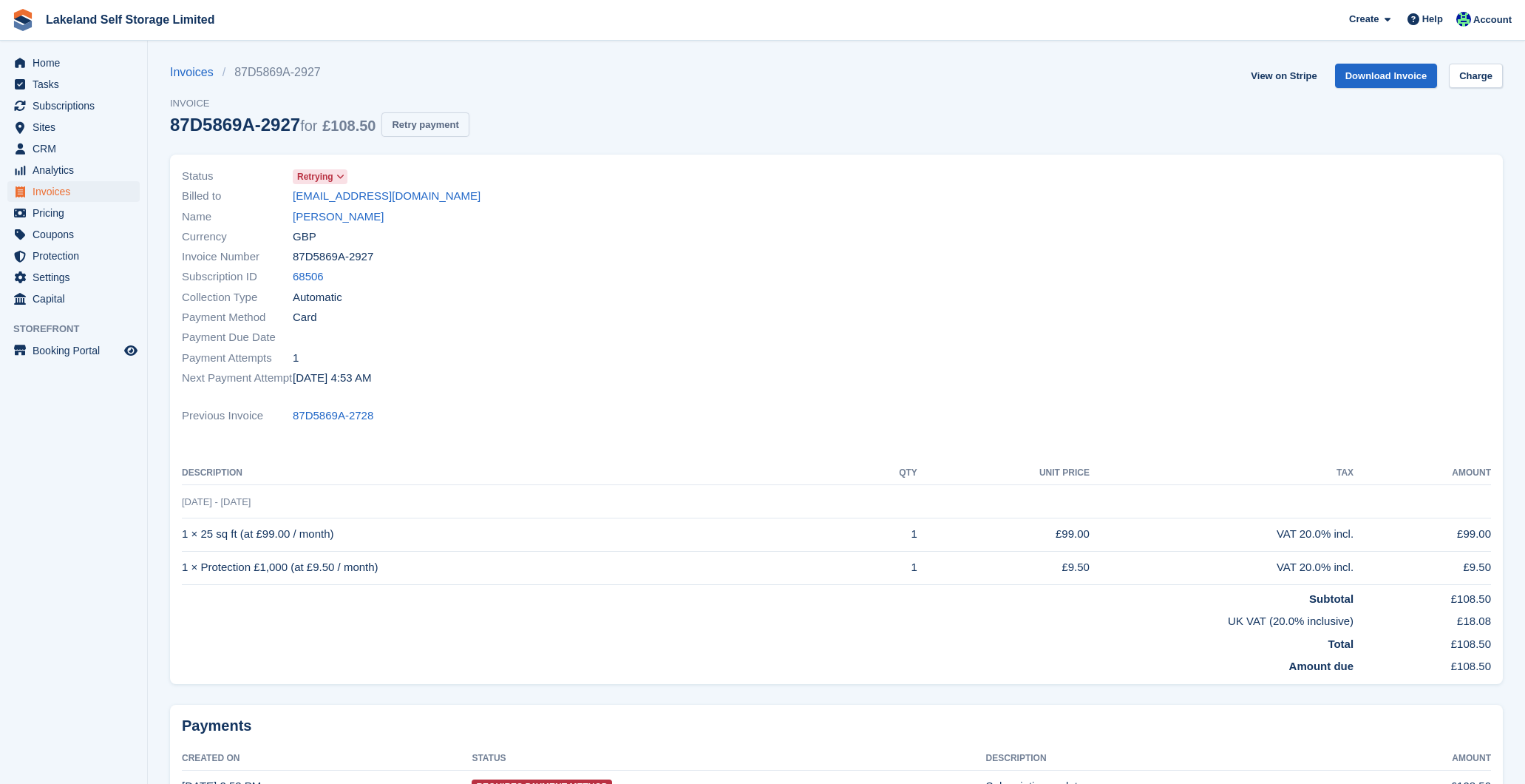
click at [441, 124] on button "Retry payment" at bounding box center [425, 125] width 88 height 25
click at [61, 56] on span "Home" at bounding box center [77, 62] width 89 height 20
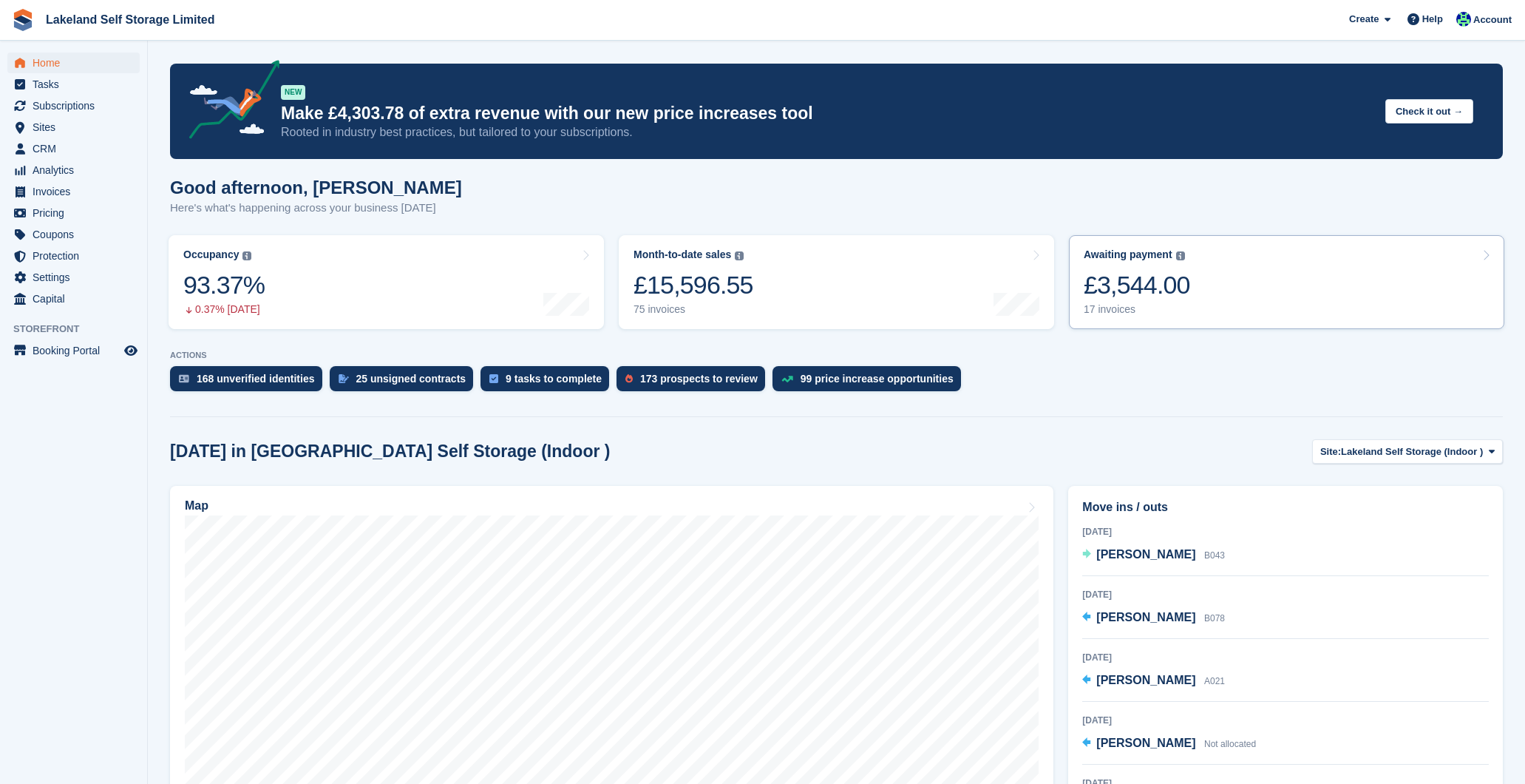
click at [1121, 304] on div "17 invoices" at bounding box center [1137, 310] width 106 height 12
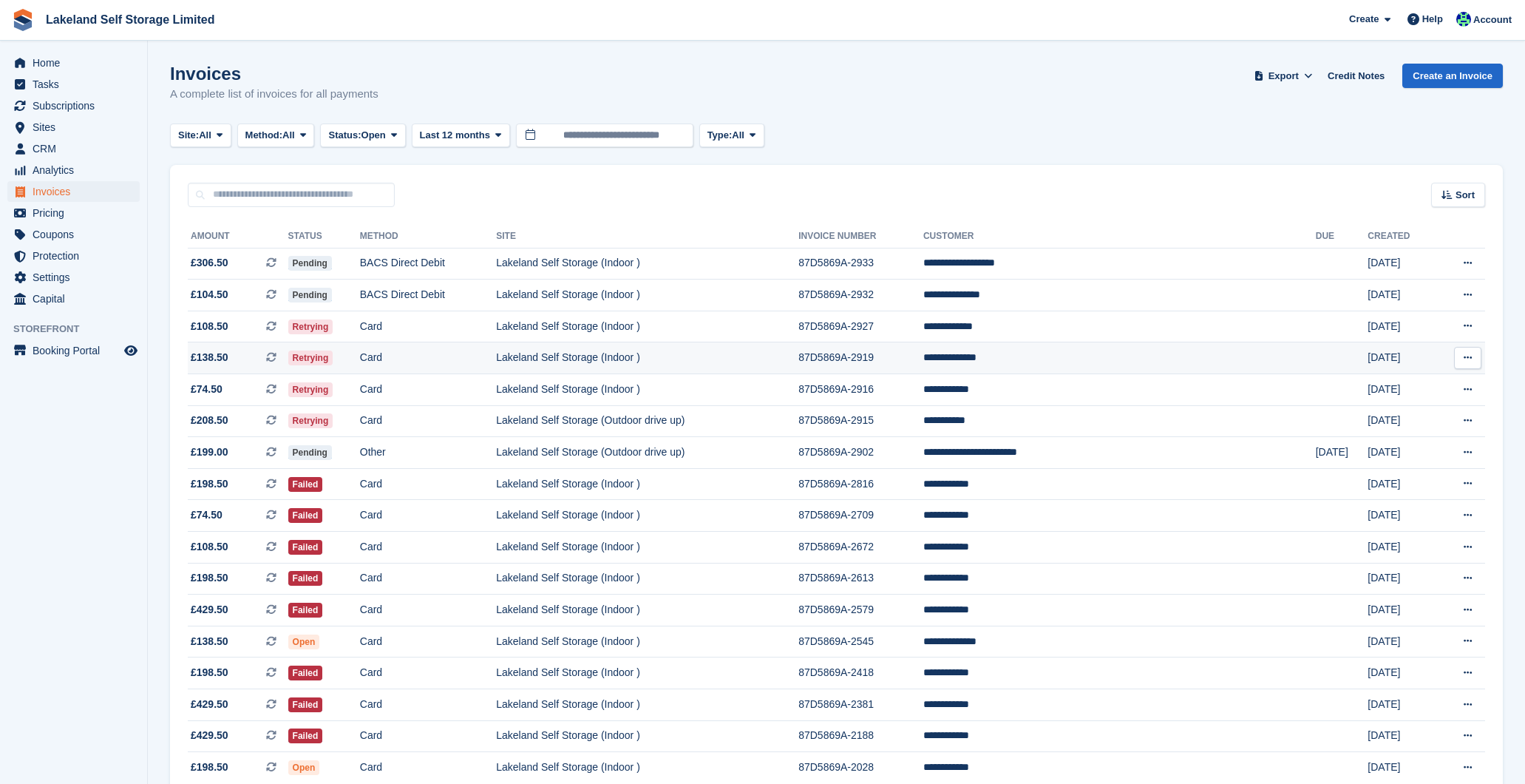
click at [1102, 353] on td "**********" at bounding box center [1120, 358] width 393 height 32
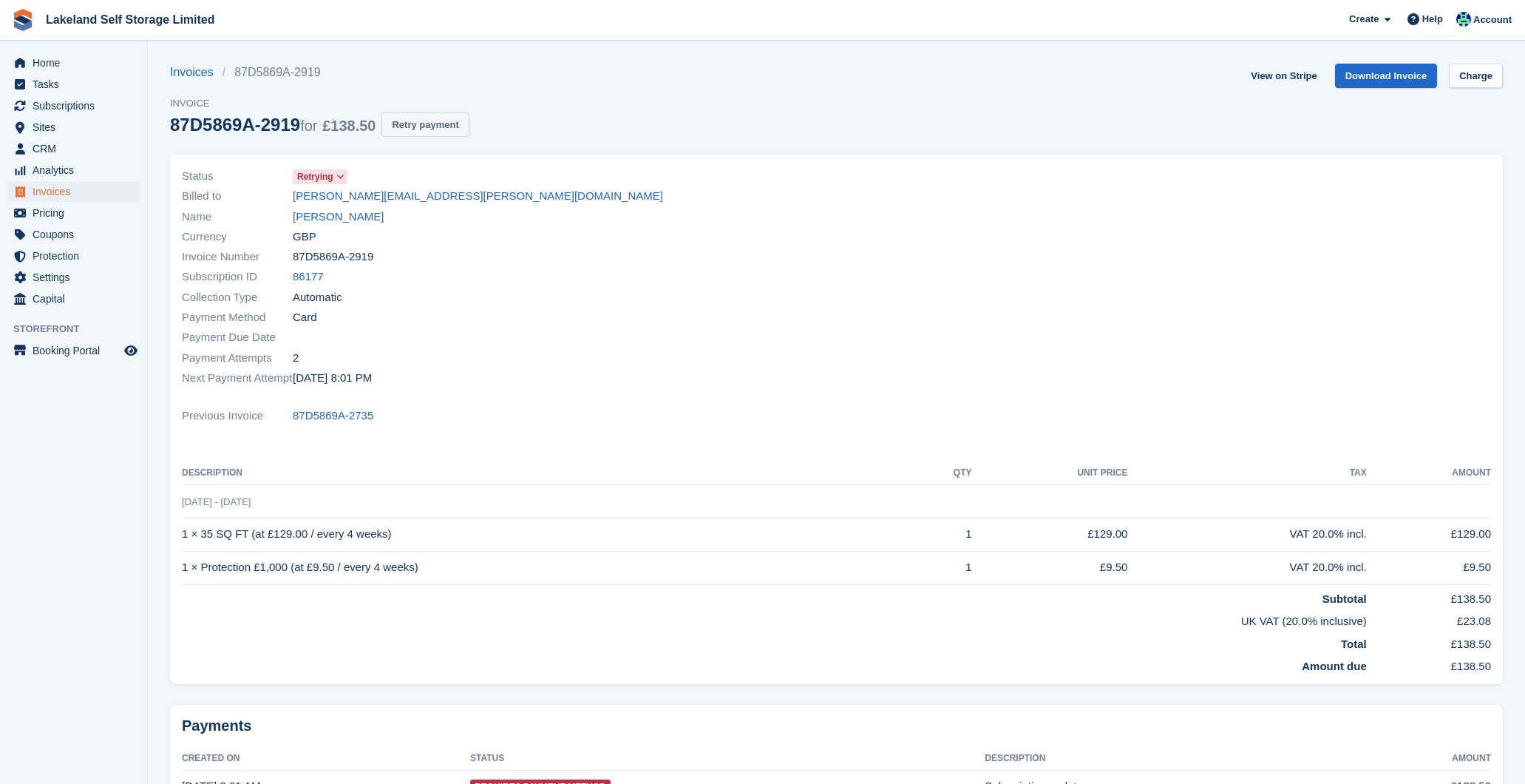
click at [468, 123] on button "Retry payment" at bounding box center [425, 125] width 88 height 25
click at [47, 58] on span "Home" at bounding box center [77, 62] width 89 height 20
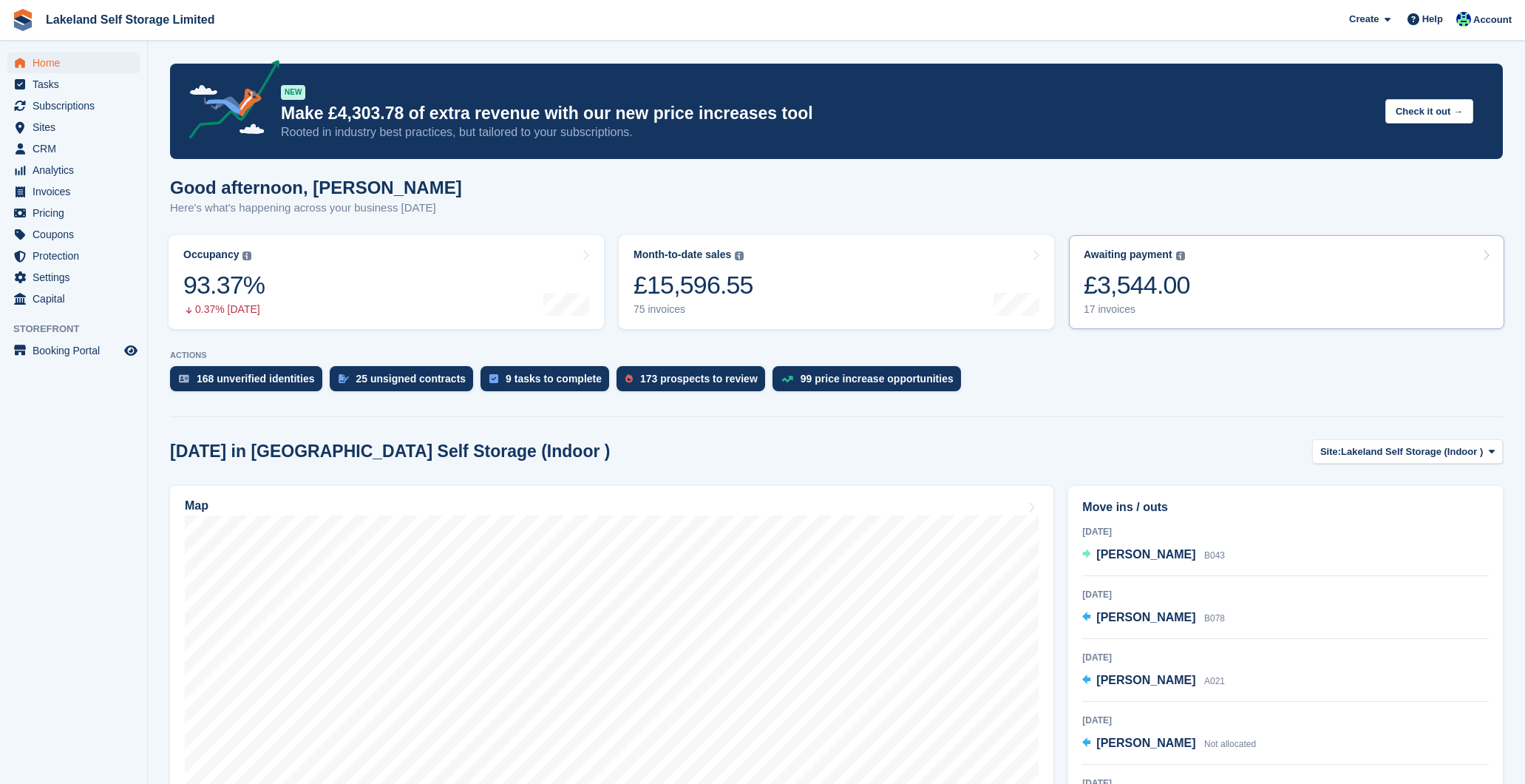
click at [1115, 311] on div "17 invoices" at bounding box center [1137, 310] width 106 height 12
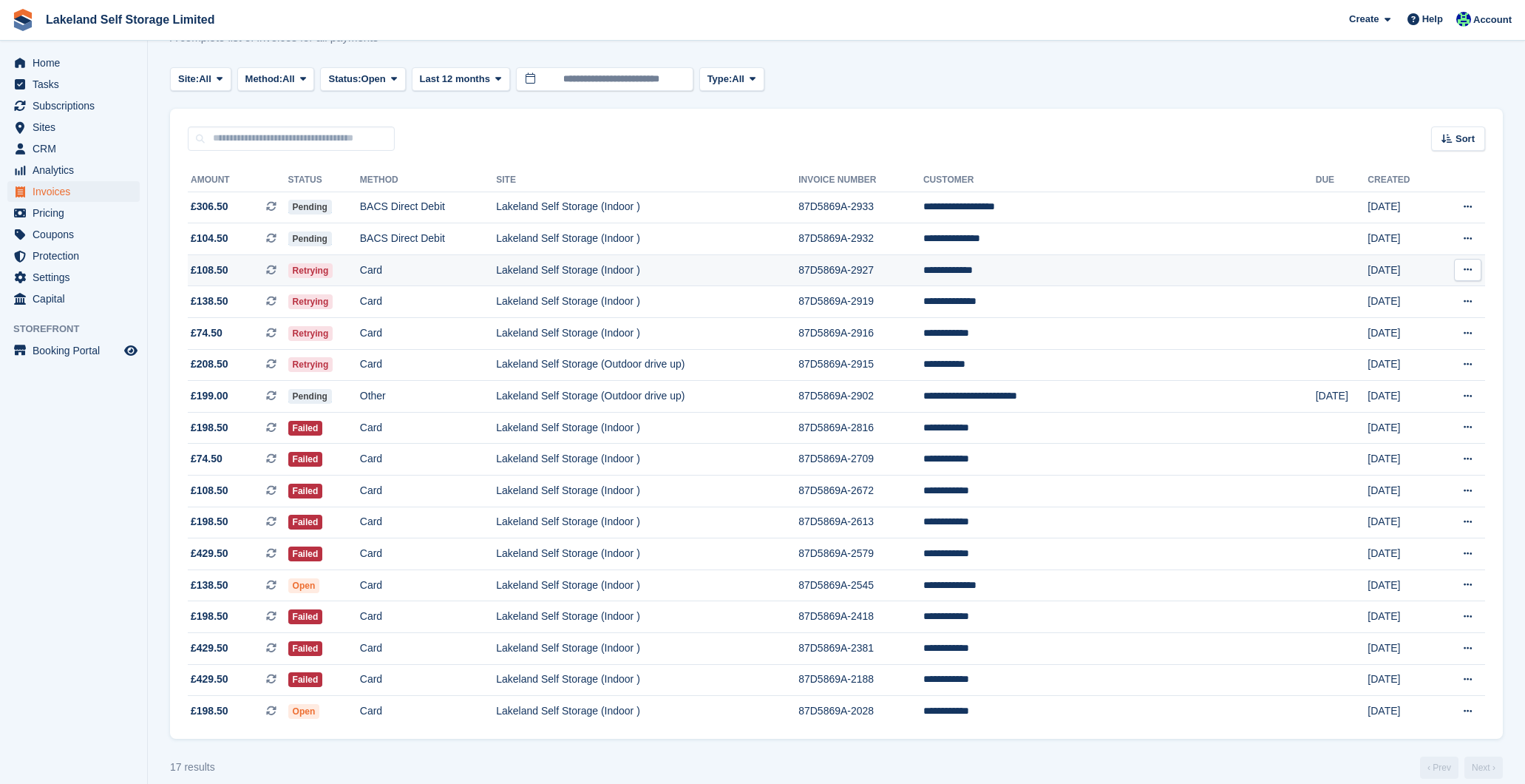
scroll to position [73, 0]
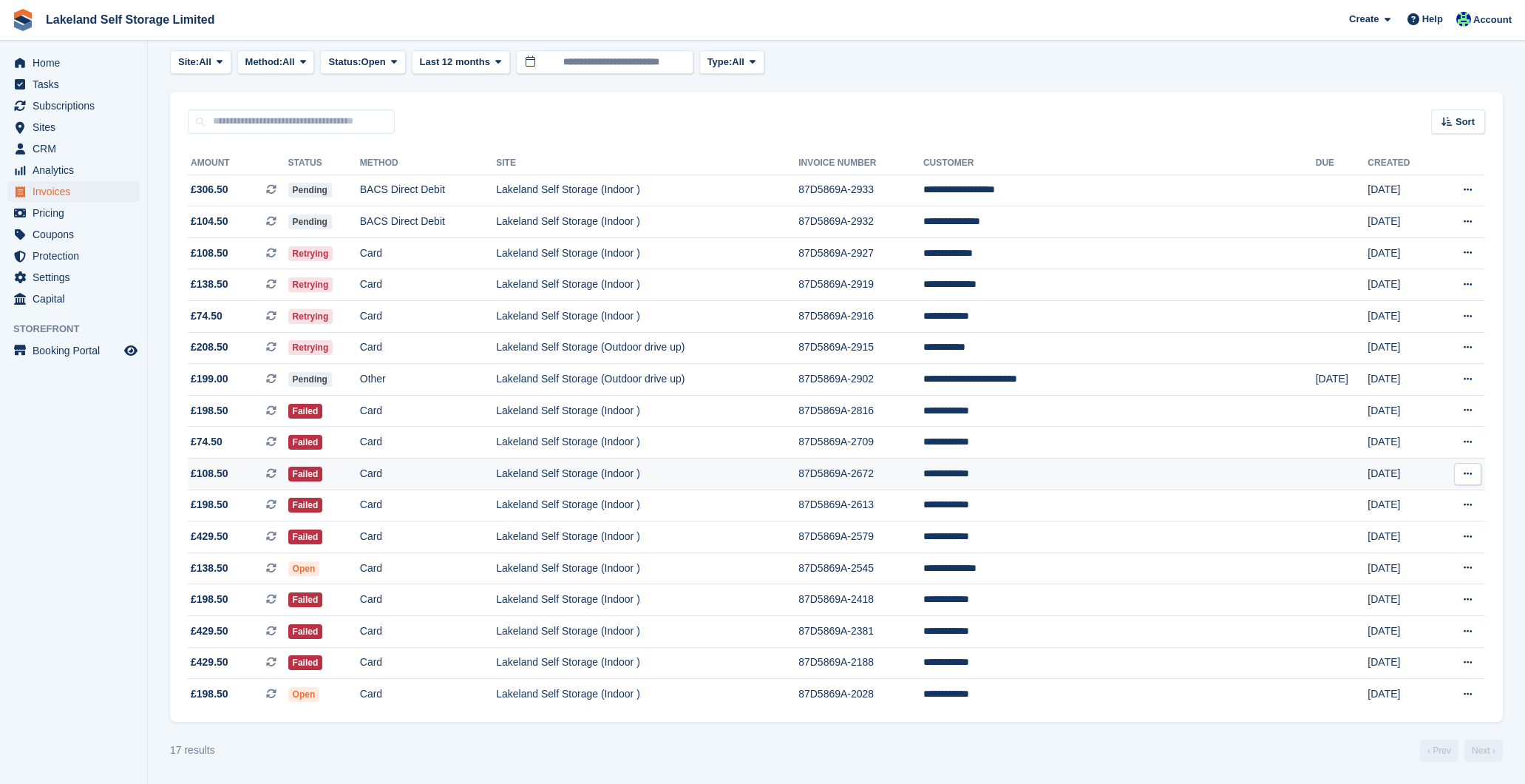
click at [586, 474] on td "Lakeland Self Storage (Indoor )" at bounding box center [648, 474] width 303 height 32
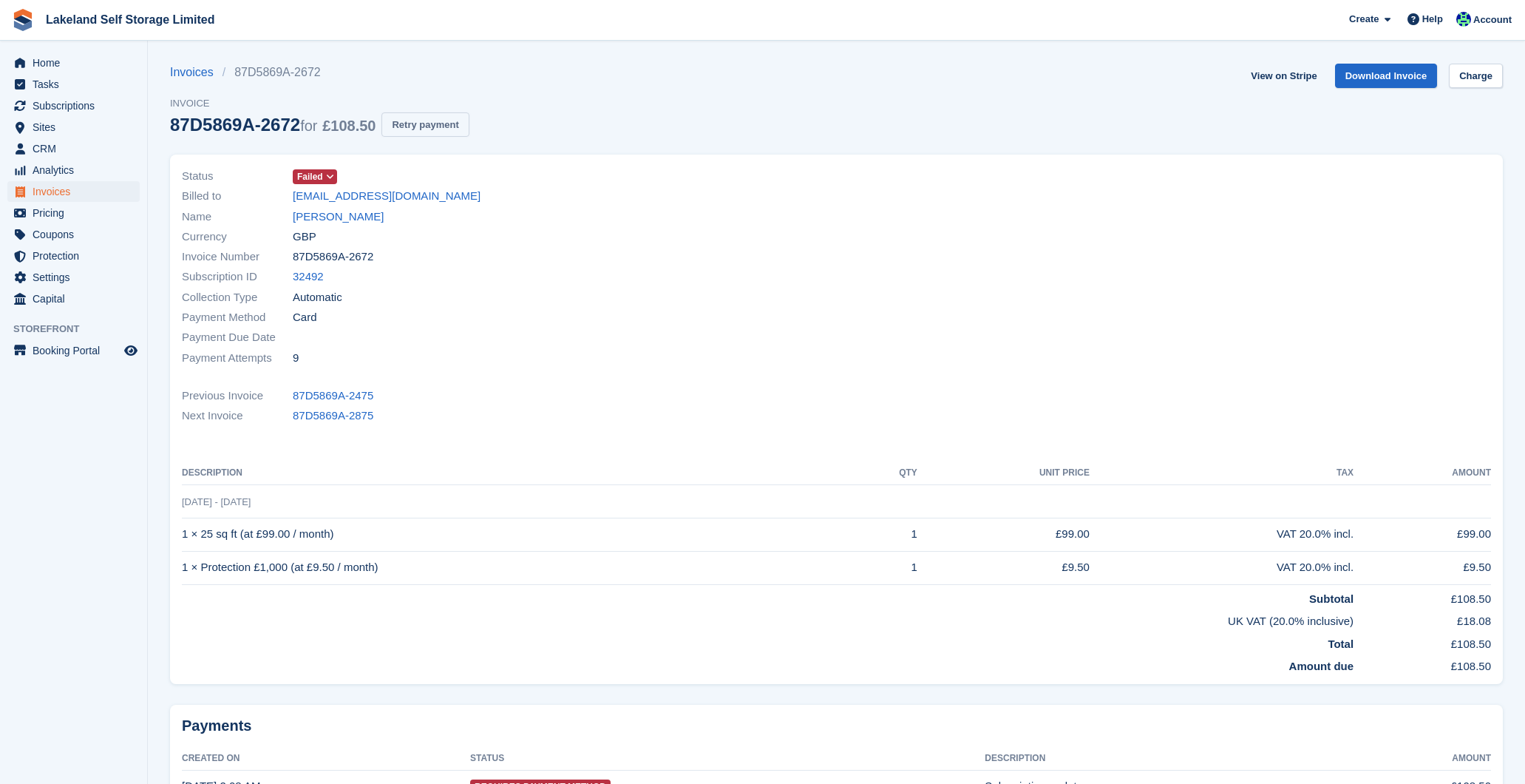
click at [466, 123] on button "Retry payment" at bounding box center [425, 125] width 88 height 25
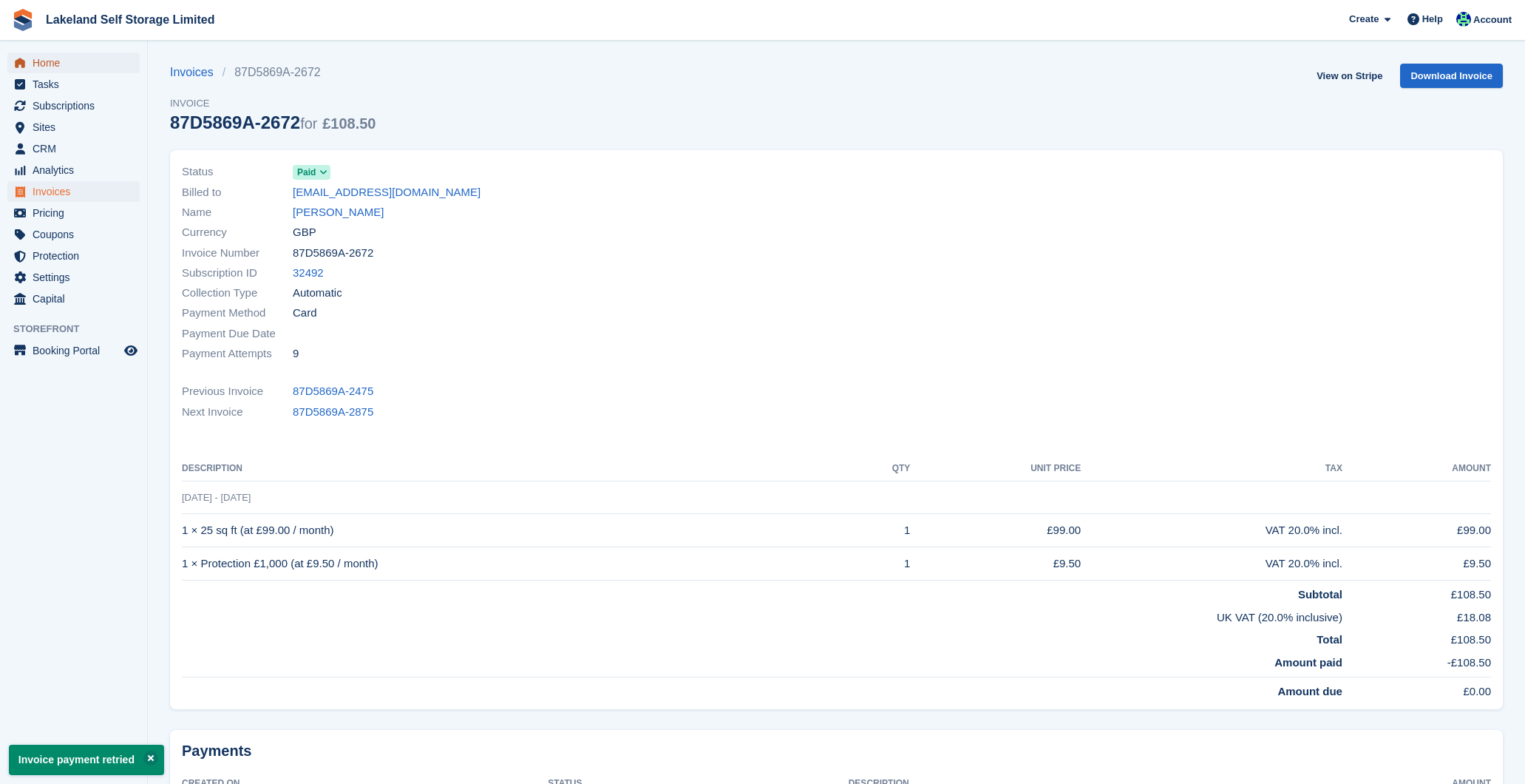
click at [44, 62] on span "Home" at bounding box center [77, 62] width 89 height 20
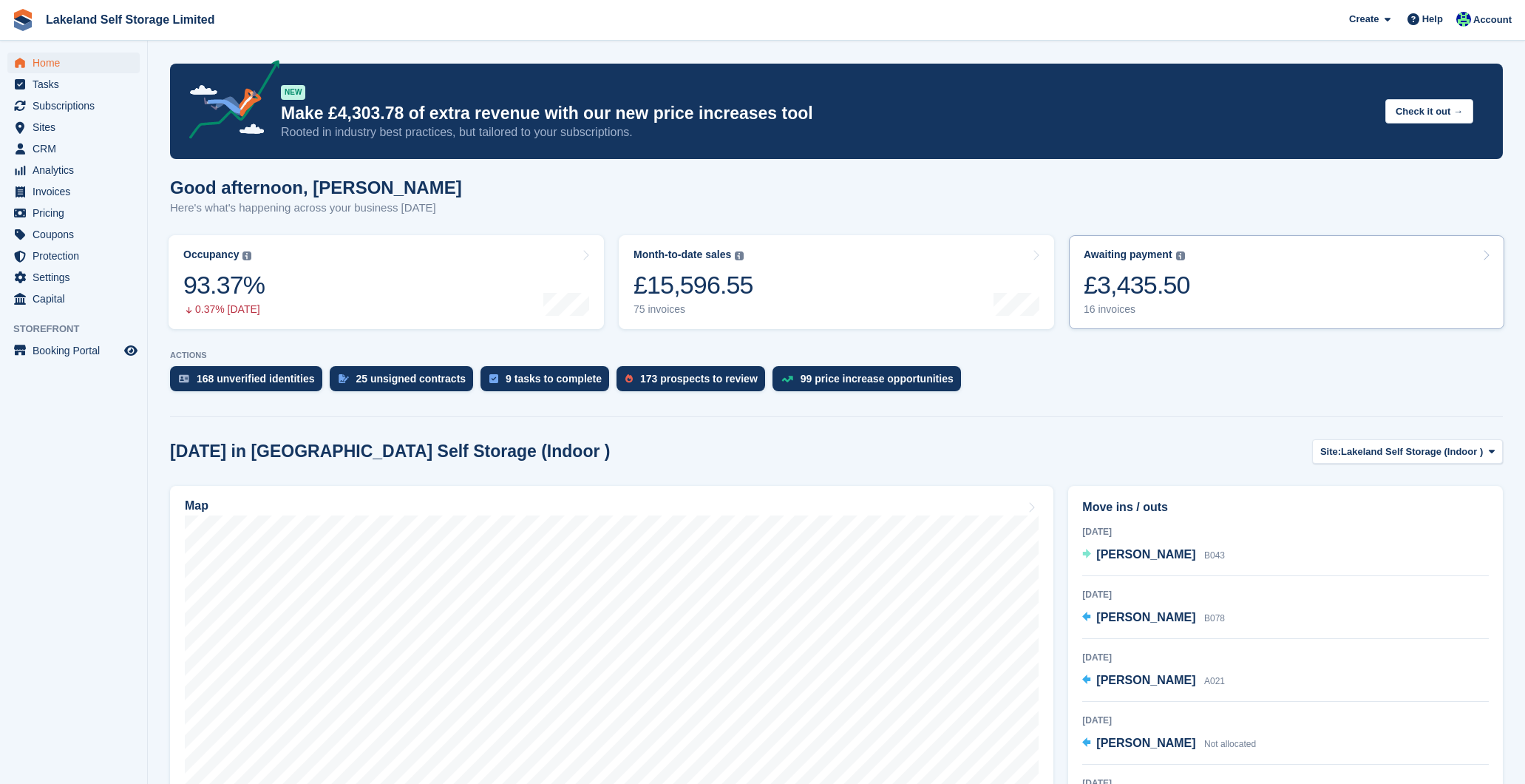
click at [1108, 311] on div "16 invoices" at bounding box center [1137, 310] width 106 height 12
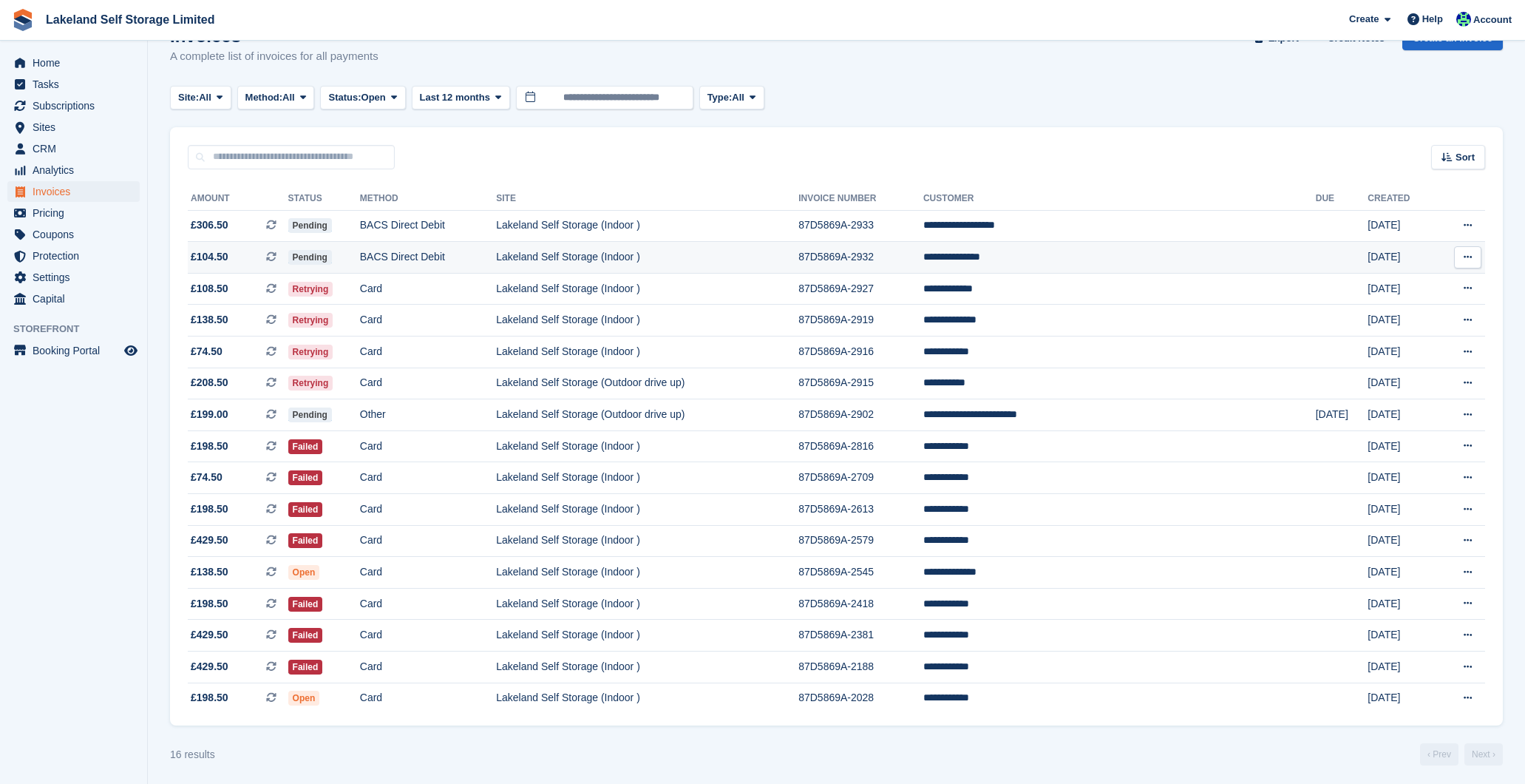
scroll to position [42, 0]
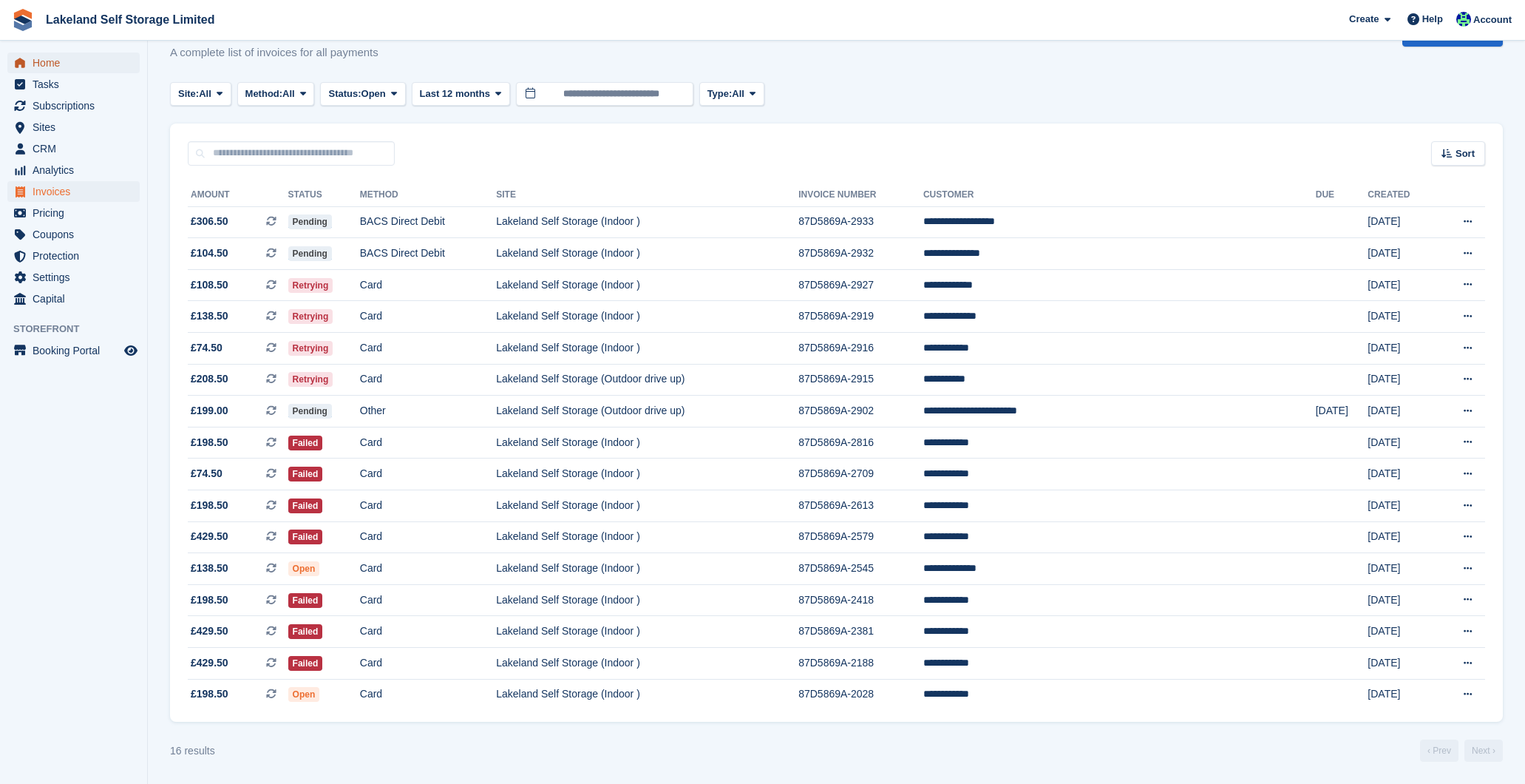
click at [44, 59] on span "Home" at bounding box center [77, 62] width 89 height 20
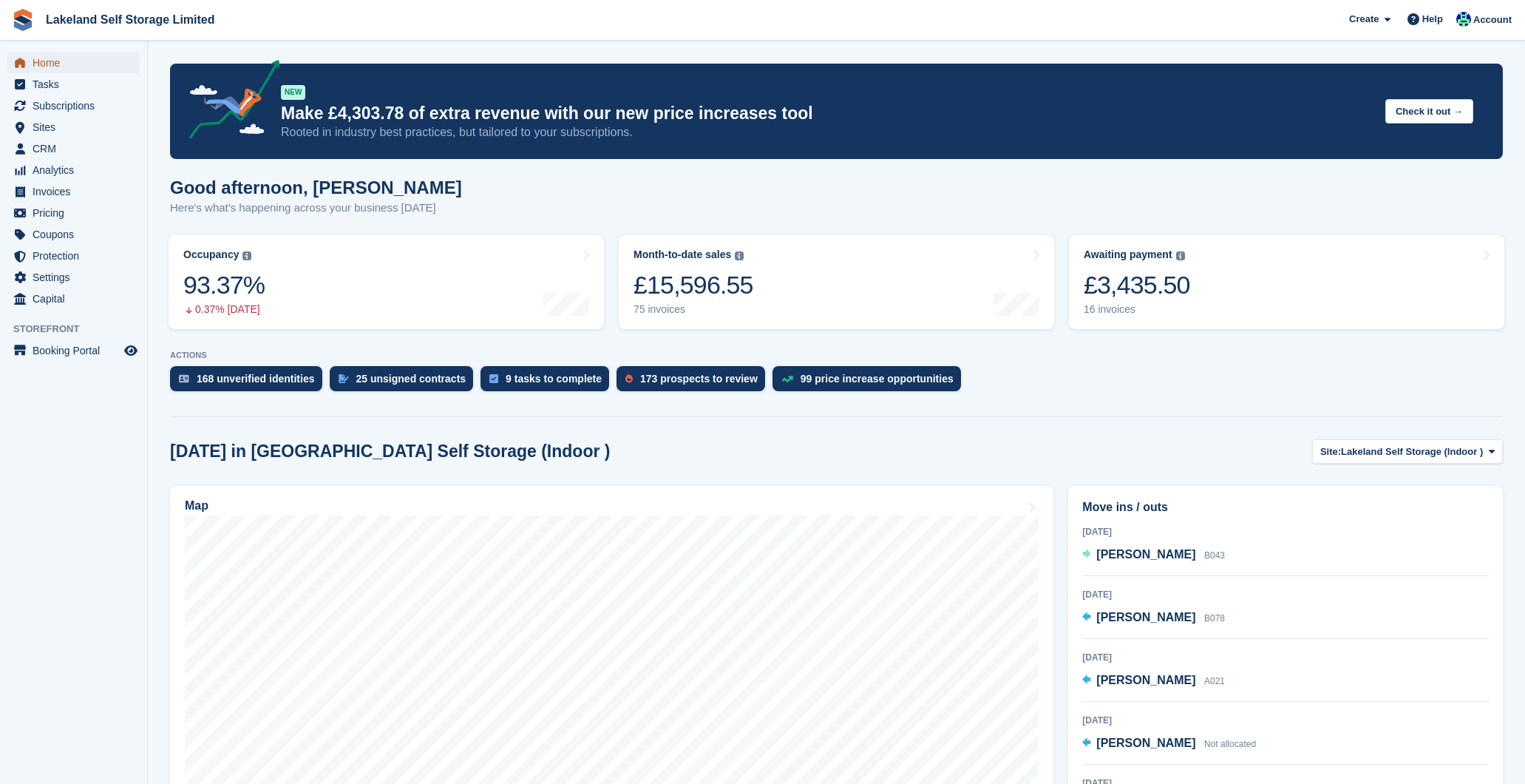
click at [54, 58] on span "Home" at bounding box center [77, 62] width 89 height 20
